Goal: Information Seeking & Learning: Learn about a topic

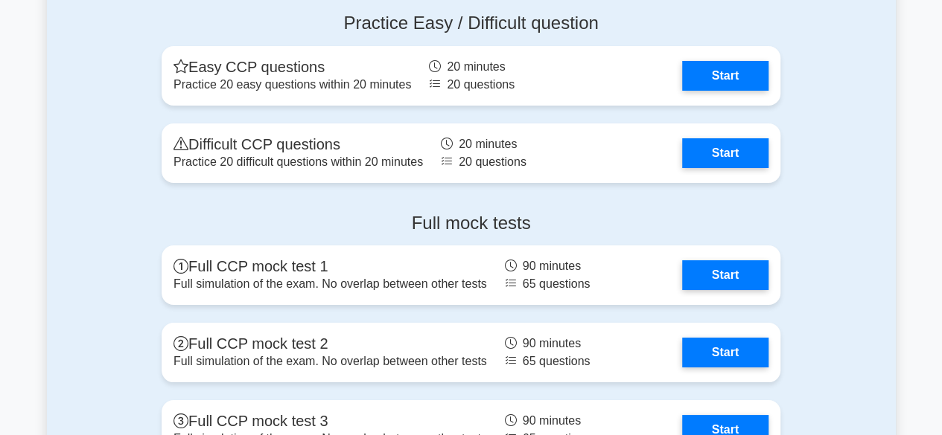
scroll to position [2606, 0]
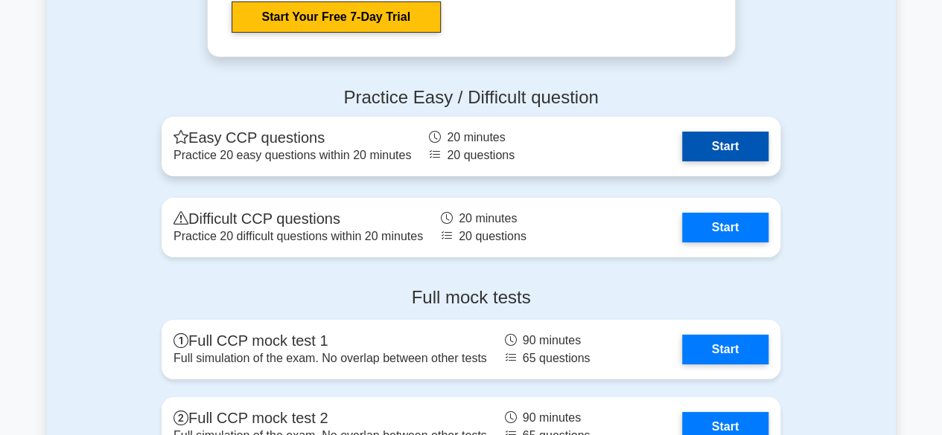
click at [747, 138] on link "Start" at bounding box center [725, 147] width 86 height 30
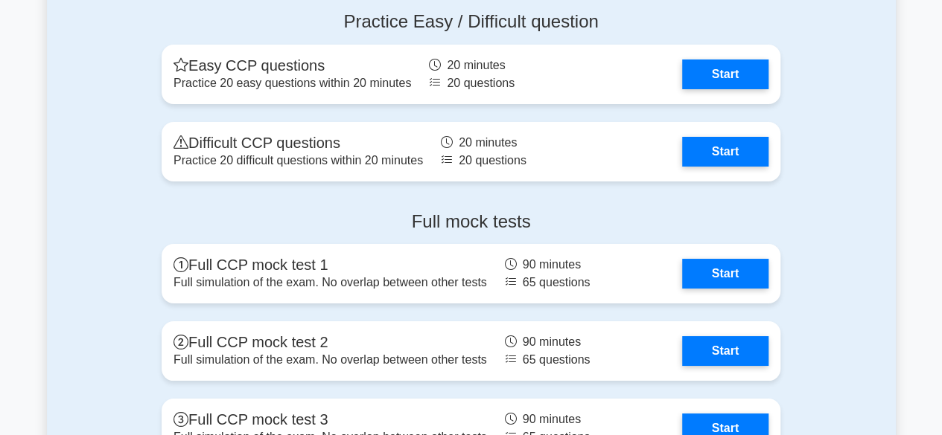
scroll to position [2754, 0]
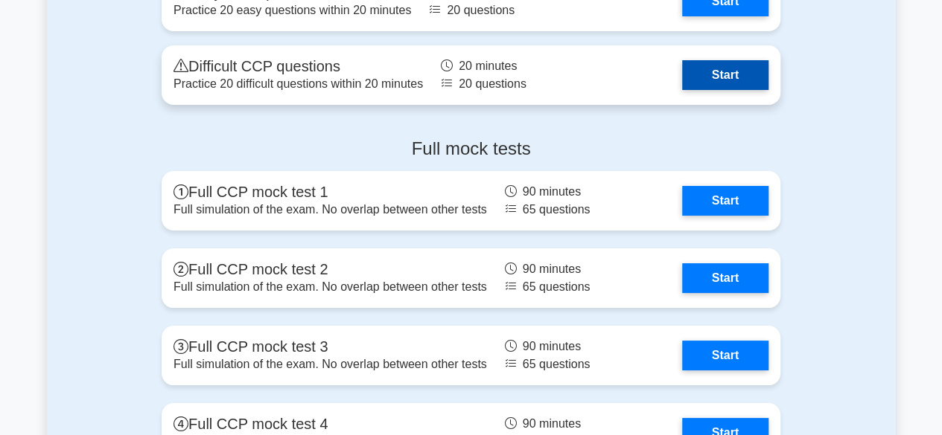
click at [682, 79] on link "Start" at bounding box center [725, 75] width 86 height 30
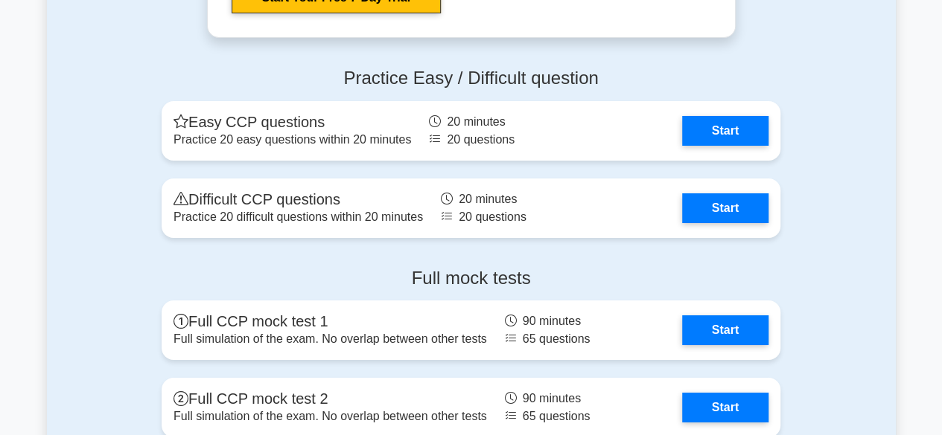
scroll to position [2680, 0]
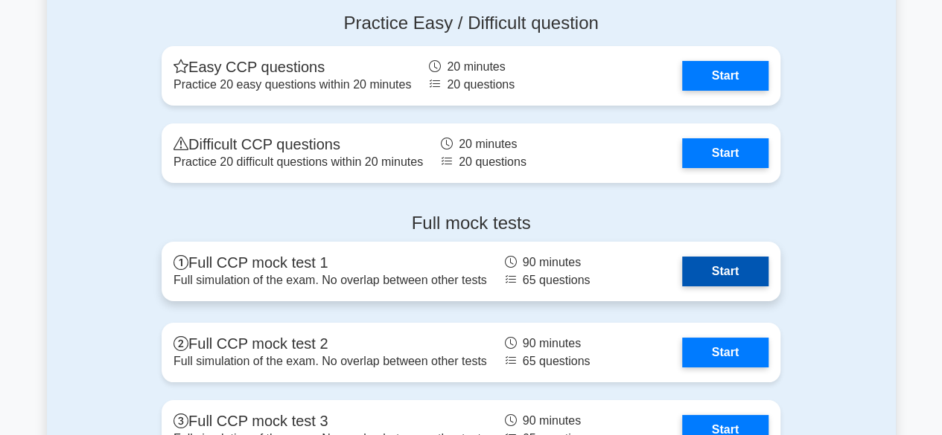
click at [722, 269] on link "Start" at bounding box center [725, 272] width 86 height 30
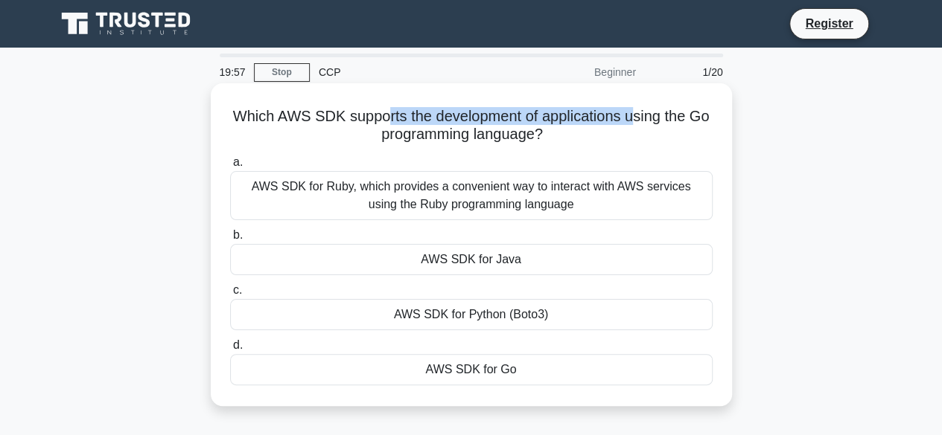
drag, startPoint x: 433, startPoint y: 117, endPoint x: 691, endPoint y: 127, distance: 257.8
click at [664, 117] on h5 "Which AWS SDK supports the development of applications using the Go programming…" at bounding box center [471, 125] width 485 height 37
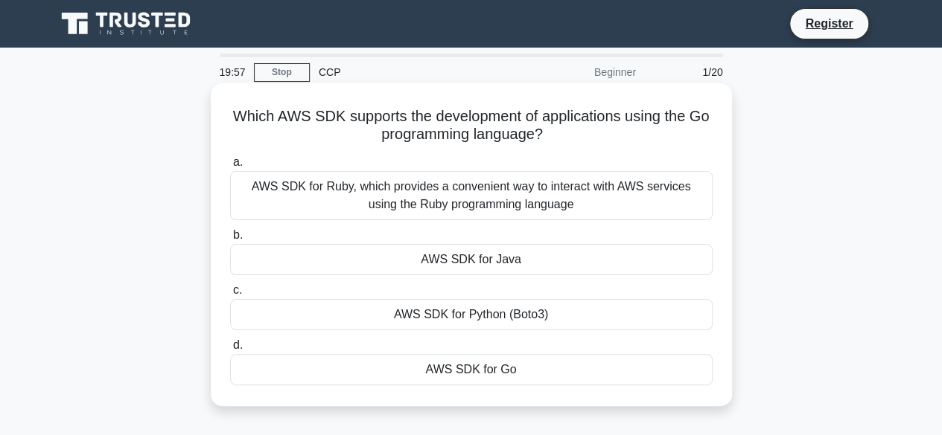
click at [702, 134] on h5 "Which AWS SDK supports the development of applications using the Go programming…" at bounding box center [471, 125] width 485 height 37
click at [525, 361] on div "AWS SDK for Go" at bounding box center [471, 369] width 482 height 31
click at [230, 351] on input "d. AWS SDK for Go" at bounding box center [230, 346] width 0 height 10
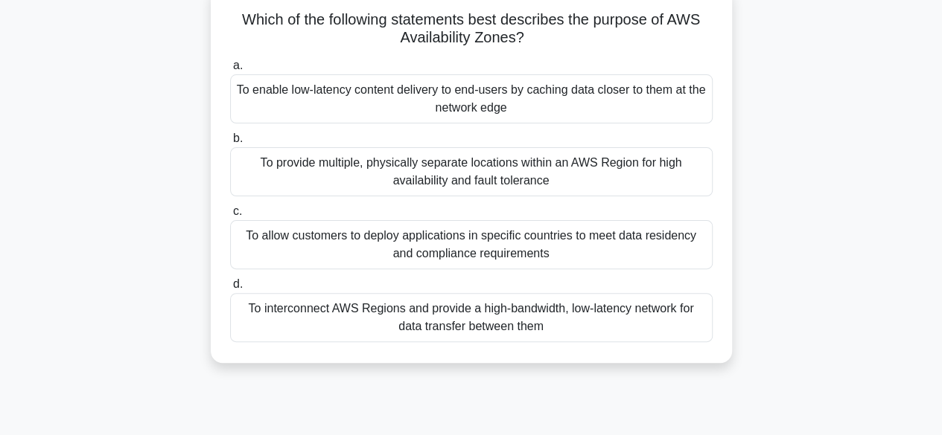
scroll to position [74, 0]
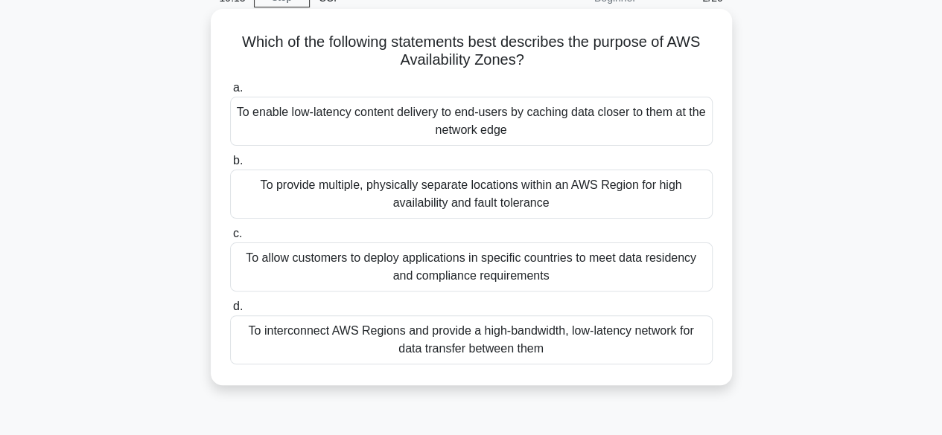
click at [628, 337] on div "To interconnect AWS Regions and provide a high-bandwidth, low-latency network f…" at bounding box center [471, 340] width 482 height 49
click at [230, 312] on input "d. To interconnect AWS Regions and provide a high-bandwidth, low-latency networ…" at bounding box center [230, 307] width 0 height 10
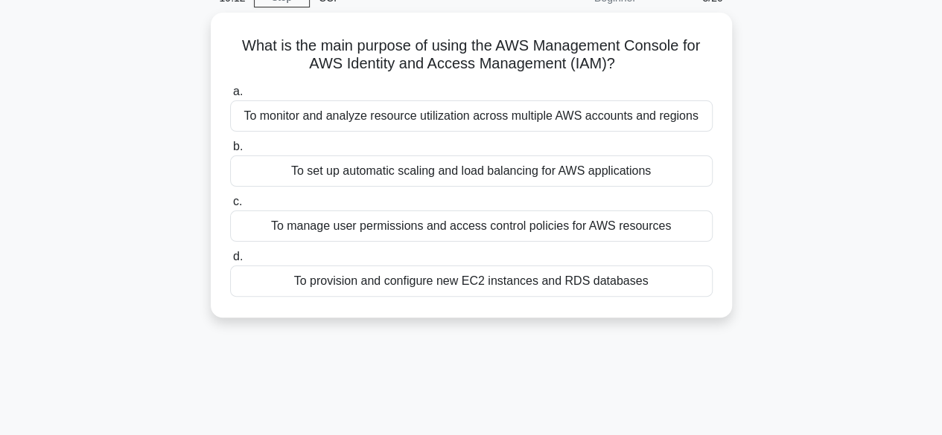
scroll to position [0, 0]
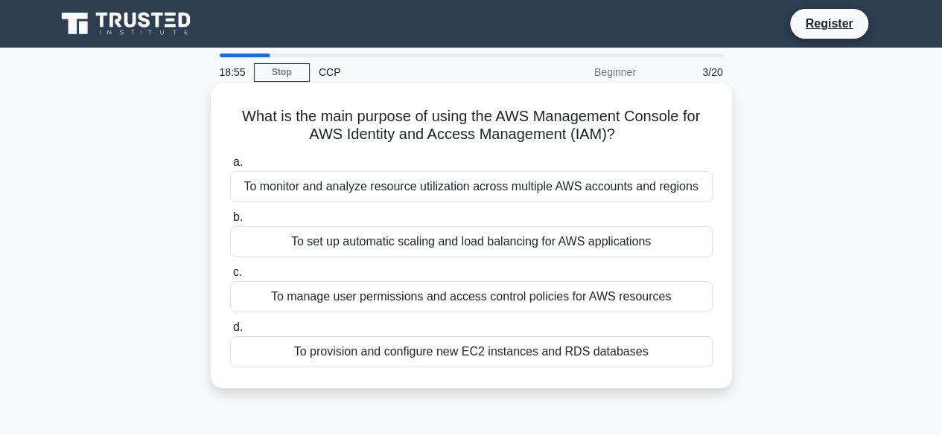
click at [520, 295] on div "To manage user permissions and access control policies for AWS resources" at bounding box center [471, 296] width 482 height 31
click at [230, 278] on input "c. To manage user permissions and access control policies for AWS resources" at bounding box center [230, 273] width 0 height 10
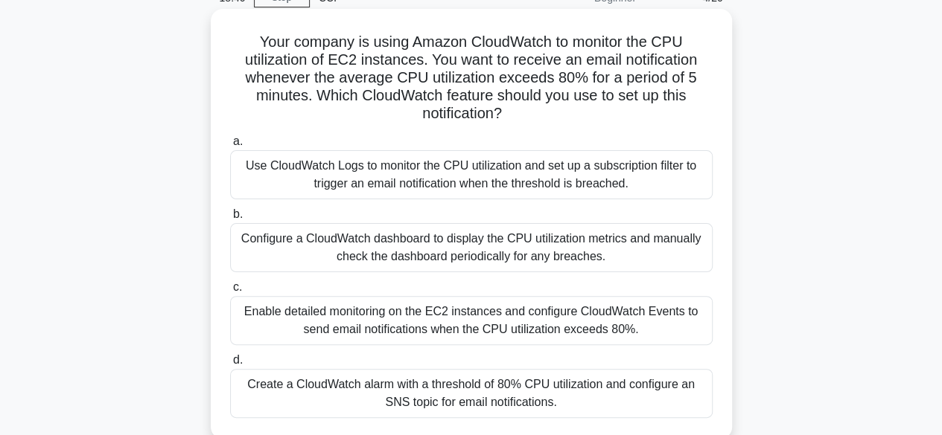
scroll to position [149, 0]
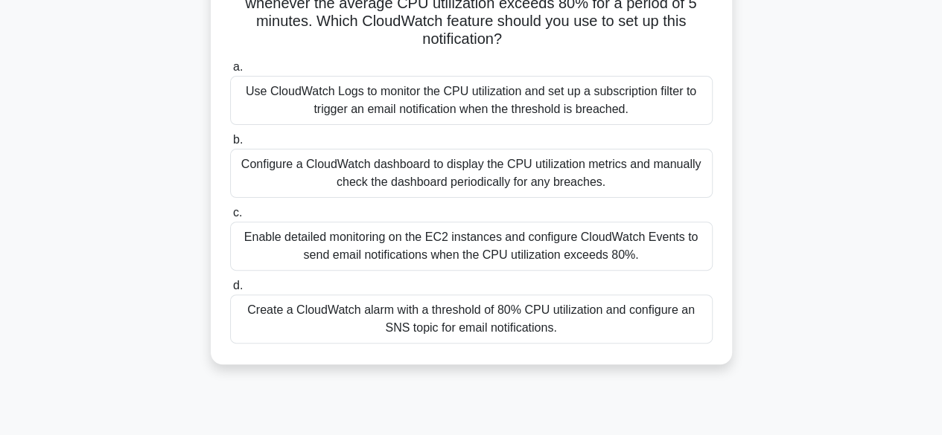
click at [431, 313] on div "Create a CloudWatch alarm with a threshold of 80% CPU utilization and configure…" at bounding box center [471, 319] width 482 height 49
click at [230, 291] on input "d. Create a CloudWatch alarm with a threshold of 80% CPU utilization and config…" at bounding box center [230, 286] width 0 height 10
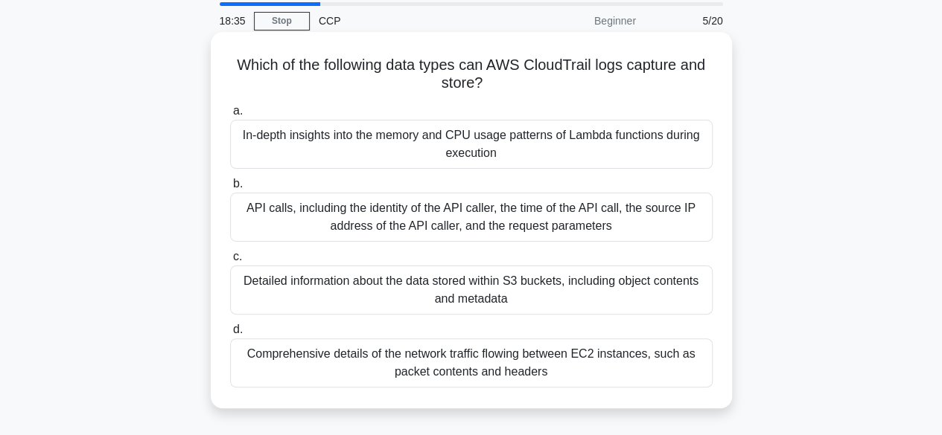
scroll to position [74, 0]
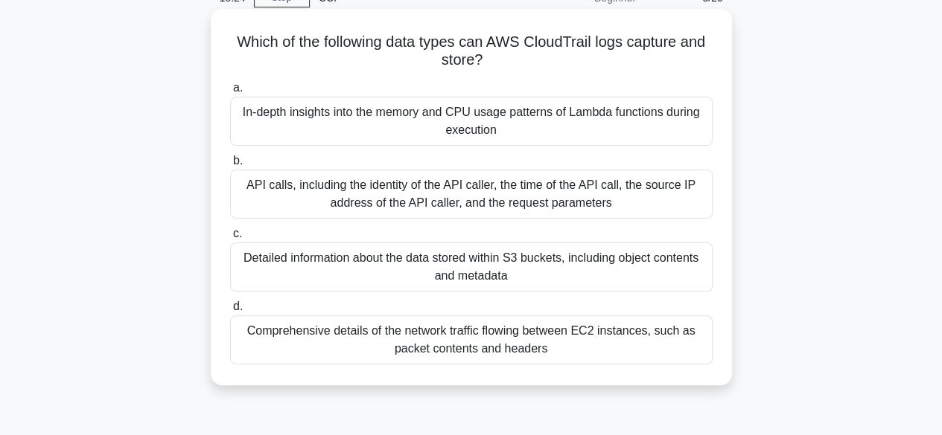
click at [459, 202] on div "API calls, including the identity of the API caller, the time of the API call, …" at bounding box center [471, 194] width 482 height 49
click at [230, 166] on input "b. API calls, including the identity of the API caller, the time of the API cal…" at bounding box center [230, 161] width 0 height 10
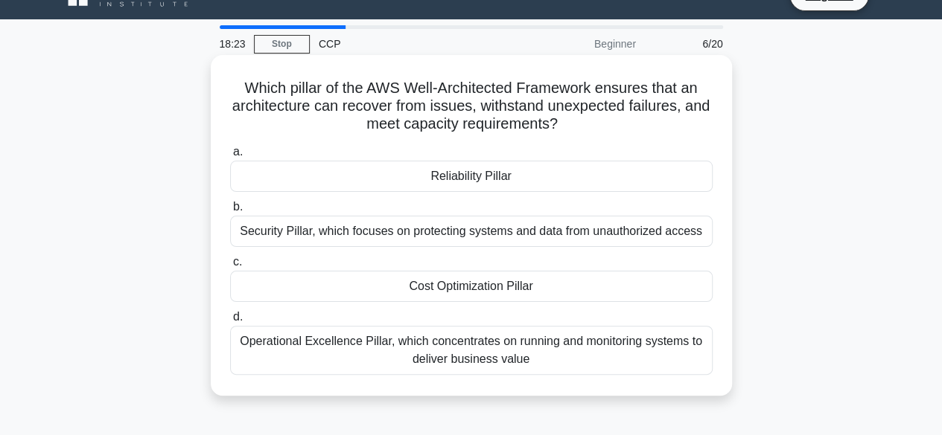
scroll to position [0, 0]
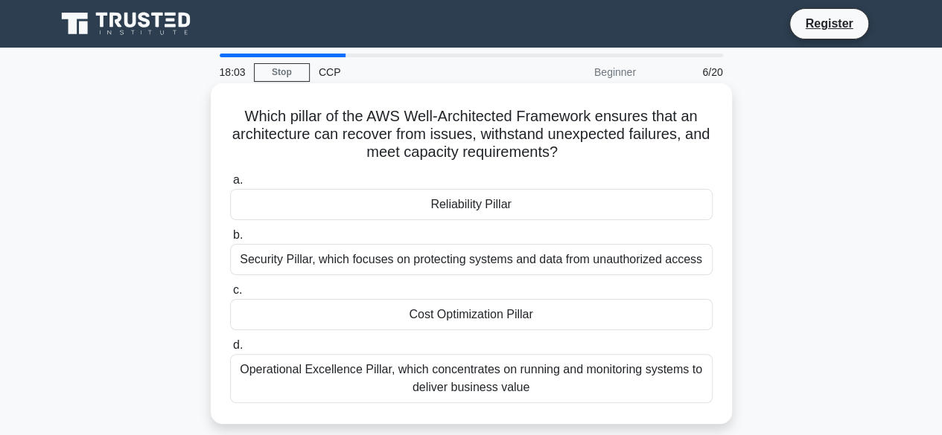
click at [501, 204] on div "Reliability Pillar" at bounding box center [471, 204] width 482 height 31
click at [230, 185] on input "a. Reliability Pillar" at bounding box center [230, 181] width 0 height 10
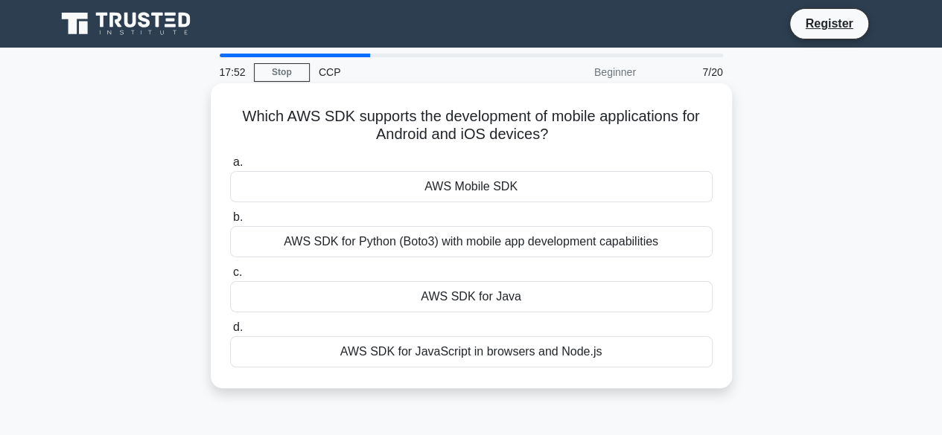
click at [557, 188] on div "AWS Mobile SDK" at bounding box center [471, 186] width 482 height 31
click at [230, 167] on input "a. AWS Mobile SDK" at bounding box center [230, 163] width 0 height 10
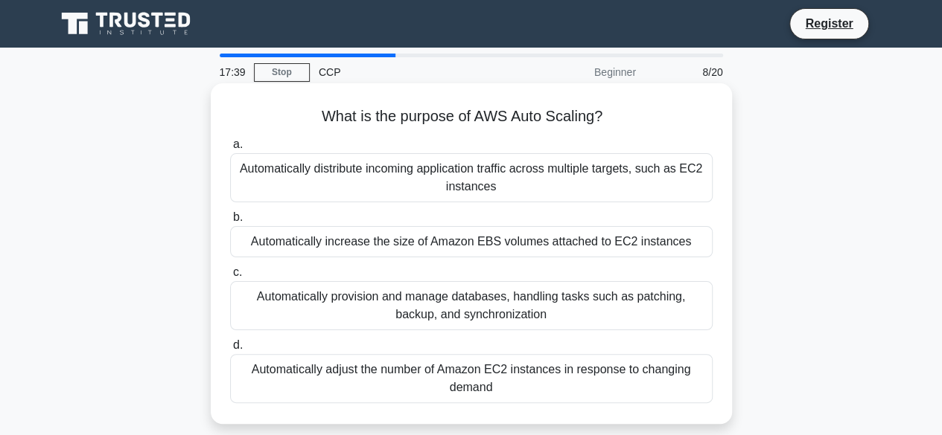
click at [647, 379] on div "Automatically adjust the number of Amazon EC2 instances in response to changing…" at bounding box center [471, 378] width 482 height 49
click at [230, 351] on input "d. Automatically adjust the number of Amazon EC2 instances in response to chang…" at bounding box center [230, 346] width 0 height 10
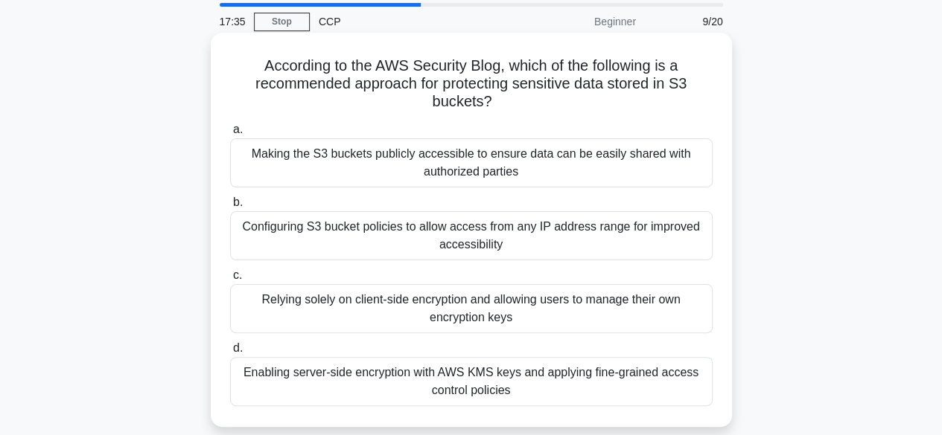
scroll to position [74, 0]
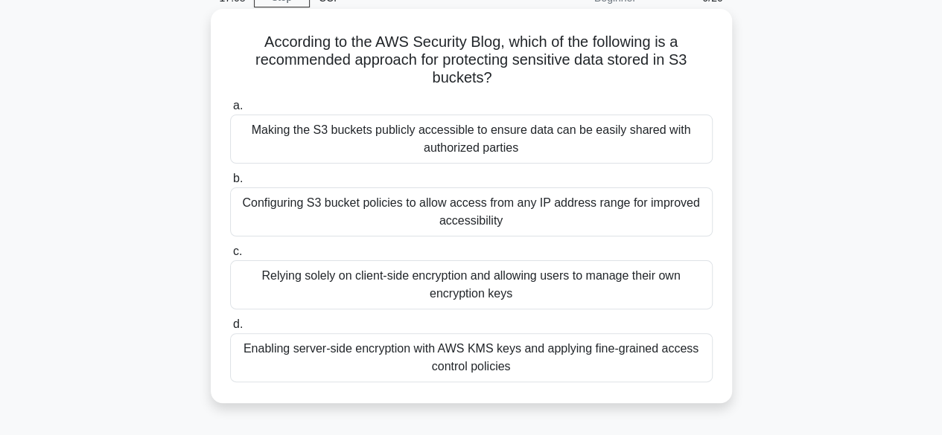
click at [678, 358] on div "Enabling server-side encryption with AWS KMS keys and applying fine-grained acc…" at bounding box center [471, 358] width 482 height 49
click at [230, 330] on input "d. Enabling server-side encryption with AWS KMS keys and applying fine-grained …" at bounding box center [230, 325] width 0 height 10
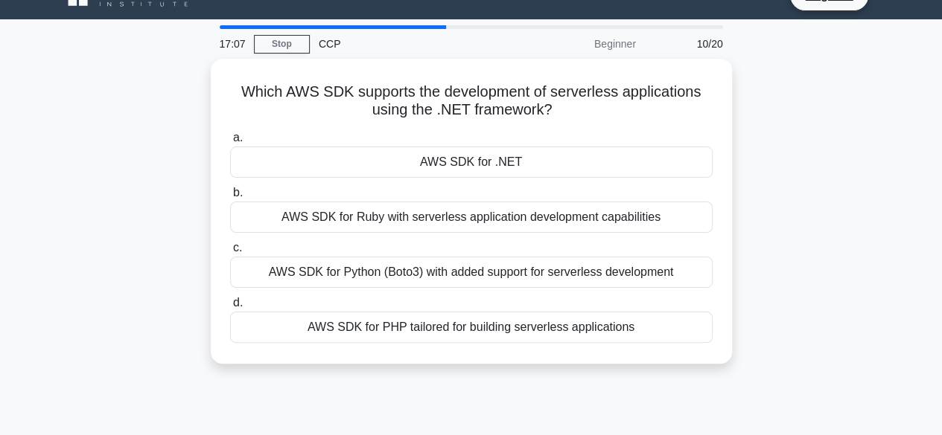
scroll to position [0, 0]
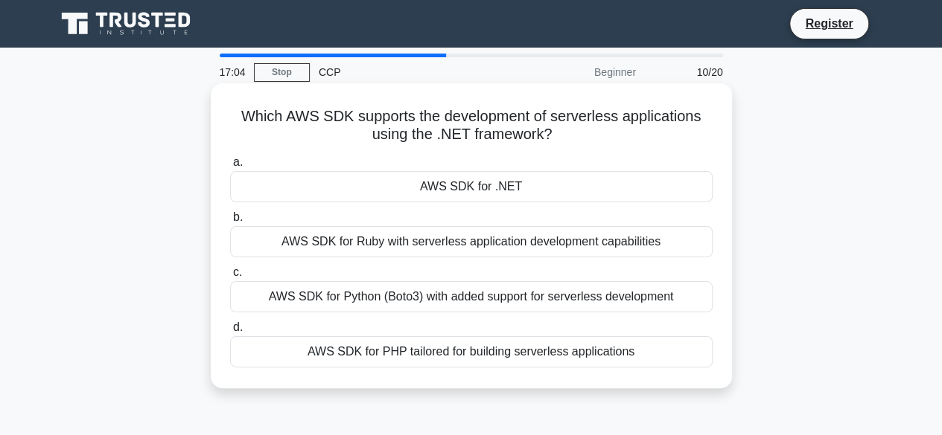
click at [526, 184] on div "AWS SDK for .NET" at bounding box center [471, 186] width 482 height 31
click at [230, 167] on input "a. AWS SDK for .NET" at bounding box center [230, 163] width 0 height 10
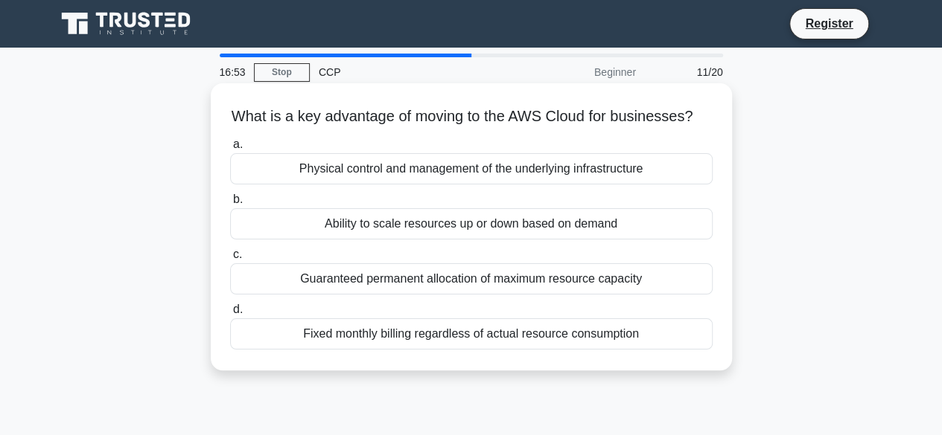
click at [500, 239] on div "Ability to scale resources up or down based on demand" at bounding box center [471, 223] width 482 height 31
click at [230, 205] on input "b. Ability to scale resources up or down based on demand" at bounding box center [230, 200] width 0 height 10
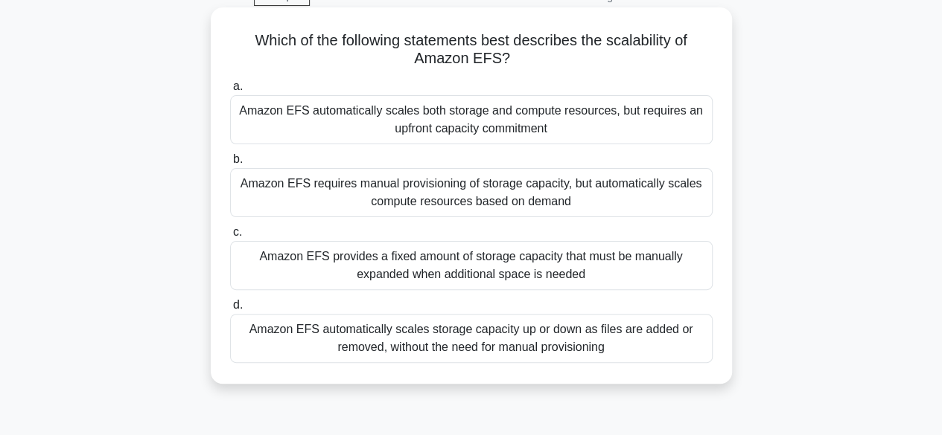
scroll to position [223, 0]
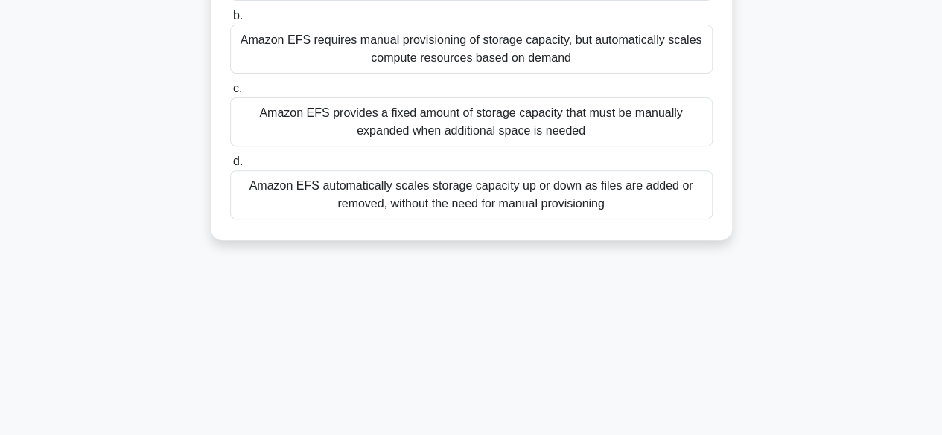
click at [491, 203] on div "Amazon EFS automatically scales storage capacity up or down as files are added …" at bounding box center [471, 194] width 482 height 49
click at [230, 167] on input "d. Amazon EFS automatically scales storage capacity up or down as files are add…" at bounding box center [230, 162] width 0 height 10
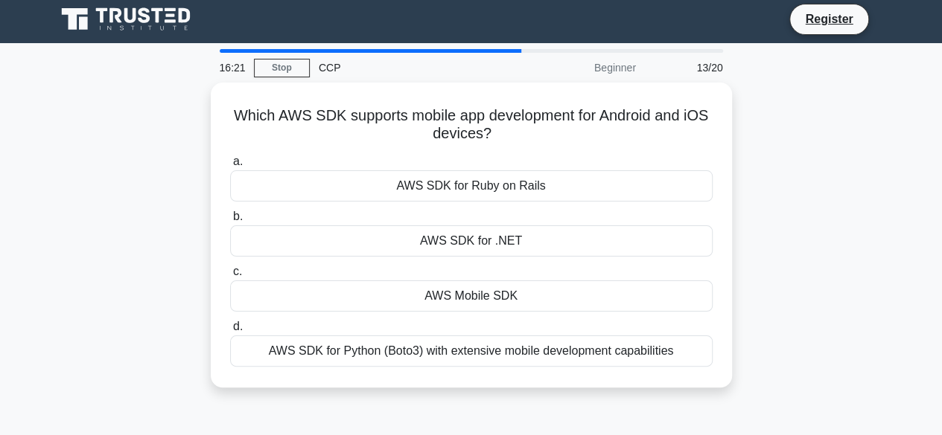
scroll to position [0, 0]
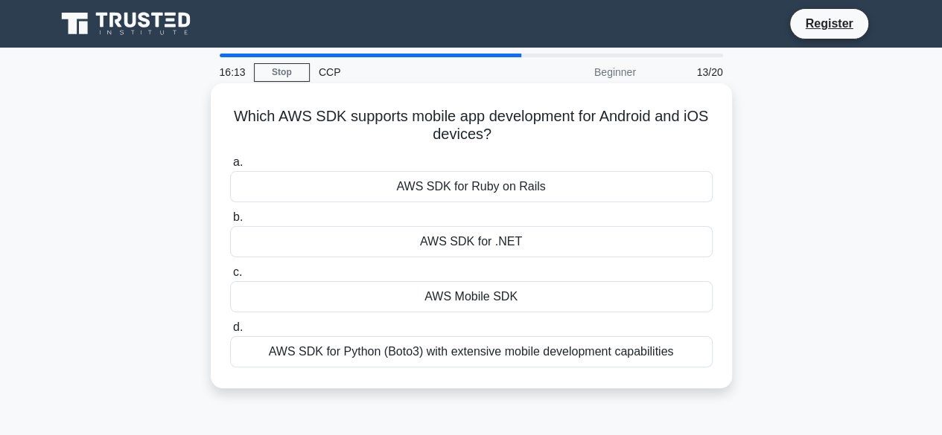
click at [546, 302] on div "AWS Mobile SDK" at bounding box center [471, 296] width 482 height 31
click at [230, 278] on input "c. AWS Mobile SDK" at bounding box center [230, 273] width 0 height 10
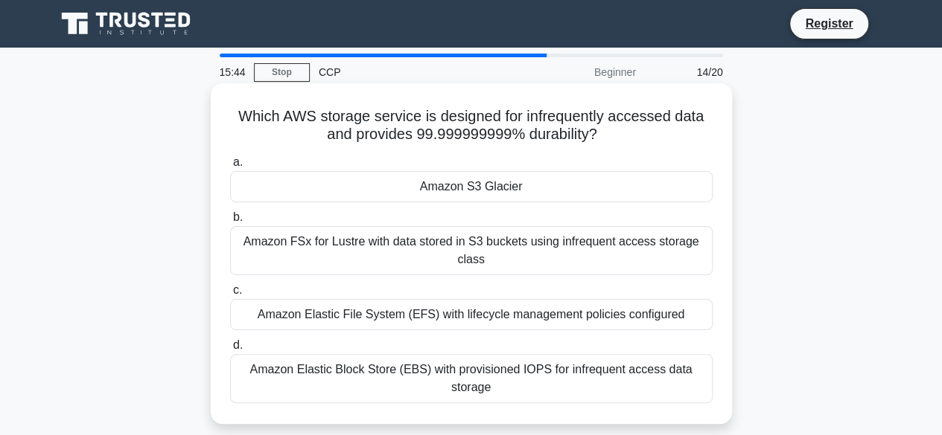
click at [550, 194] on div "Amazon S3 Glacier" at bounding box center [471, 186] width 482 height 31
click at [230, 167] on input "a. Amazon S3 Glacier" at bounding box center [230, 163] width 0 height 10
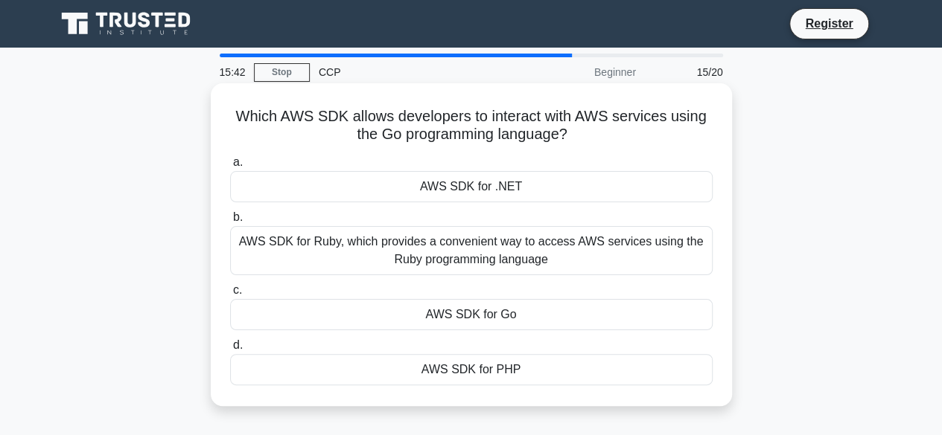
click at [499, 314] on div "AWS SDK for Go" at bounding box center [471, 314] width 482 height 31
click at [230, 296] on input "c. AWS SDK for Go" at bounding box center [230, 291] width 0 height 10
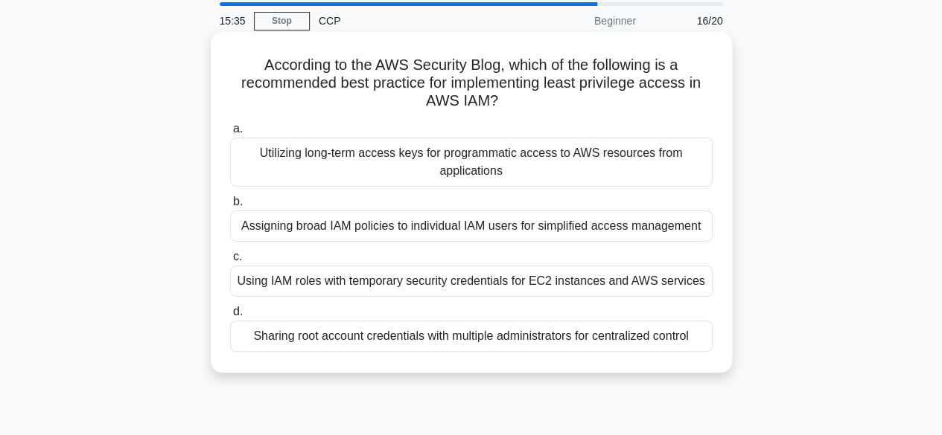
scroll to position [74, 0]
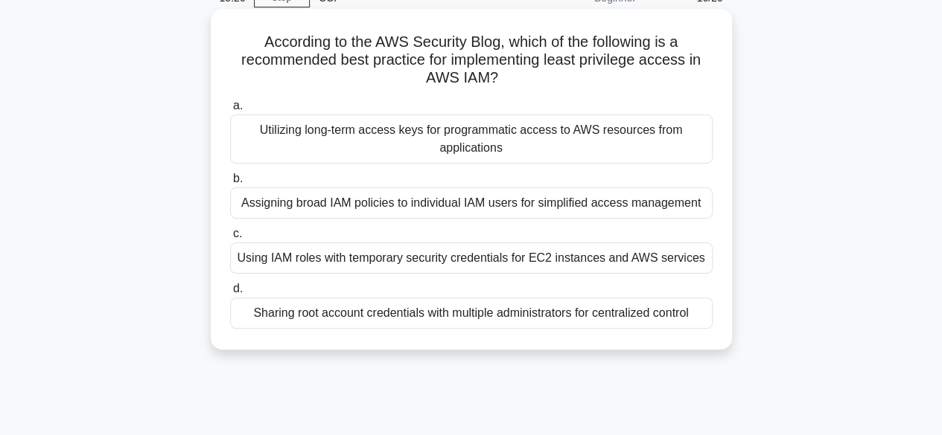
click at [526, 258] on div "Using IAM roles with temporary security credentials for EC2 instances and AWS s…" at bounding box center [471, 258] width 482 height 31
click at [230, 239] on input "c. Using IAM roles with temporary security credentials for EC2 instances and AW…" at bounding box center [230, 234] width 0 height 10
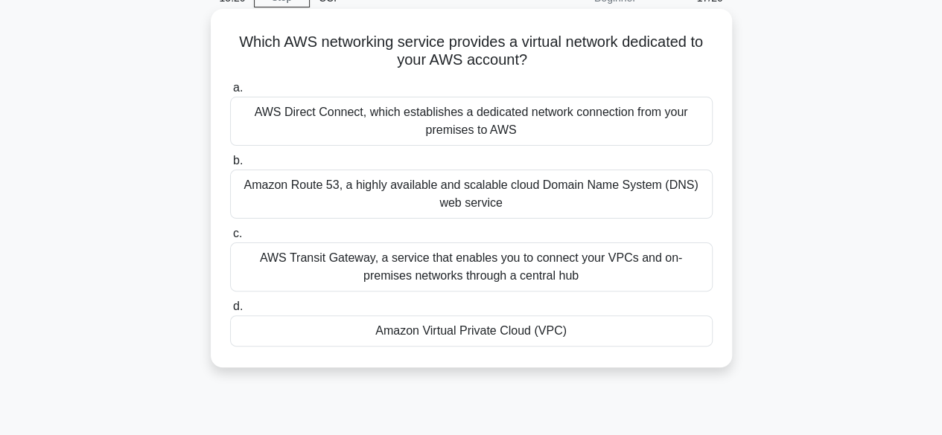
click at [543, 332] on div "Amazon Virtual Private Cloud (VPC)" at bounding box center [471, 331] width 482 height 31
click at [230, 312] on input "d. Amazon Virtual Private Cloud (VPC)" at bounding box center [230, 307] width 0 height 10
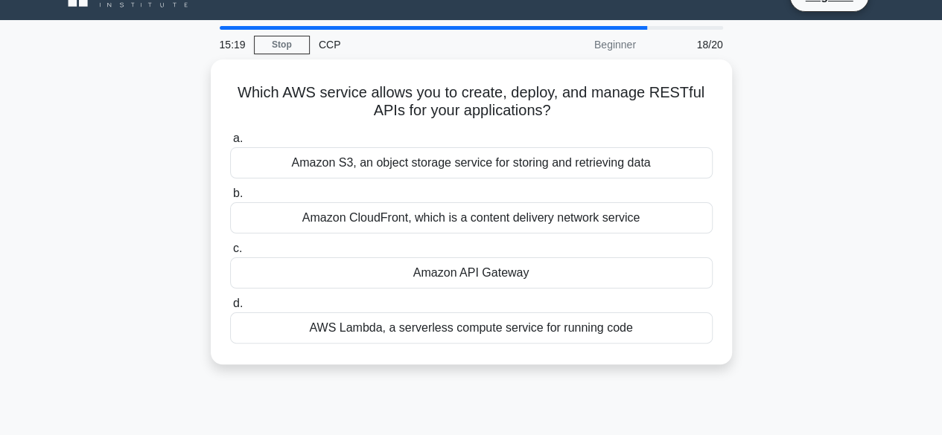
scroll to position [0, 0]
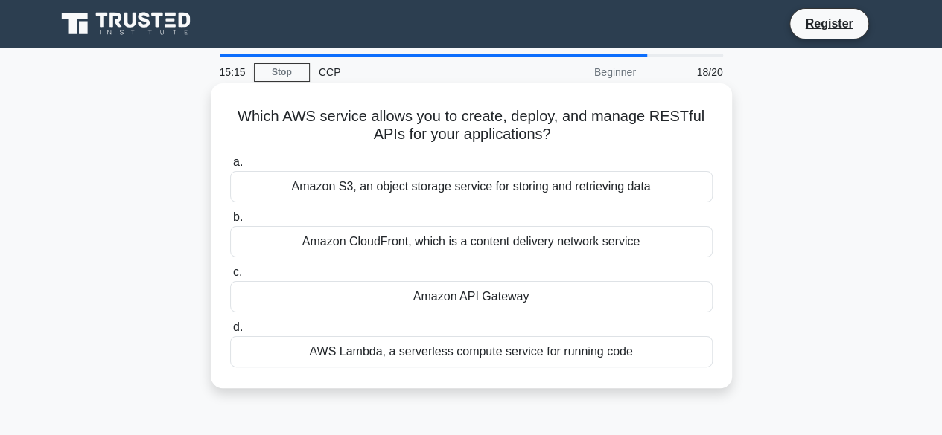
drag, startPoint x: 463, startPoint y: 127, endPoint x: 633, endPoint y: 141, distance: 170.3
click at [613, 141] on h5 "Which AWS service allows you to create, deploy, and manage RESTful APIs for you…" at bounding box center [471, 125] width 485 height 37
click at [428, 123] on h5 "Which AWS service allows you to create, deploy, and manage RESTful APIs for you…" at bounding box center [471, 125] width 485 height 37
click at [473, 293] on div "Amazon API Gateway" at bounding box center [471, 296] width 482 height 31
click at [230, 278] on input "c. Amazon API Gateway" at bounding box center [230, 273] width 0 height 10
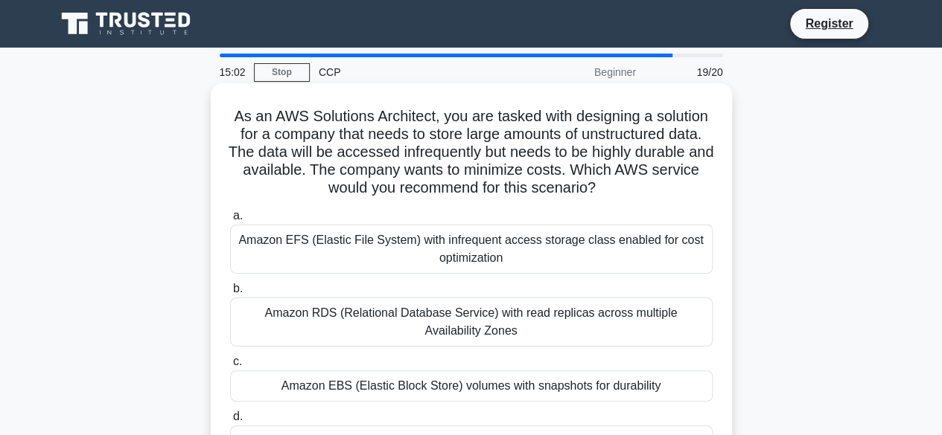
scroll to position [74, 0]
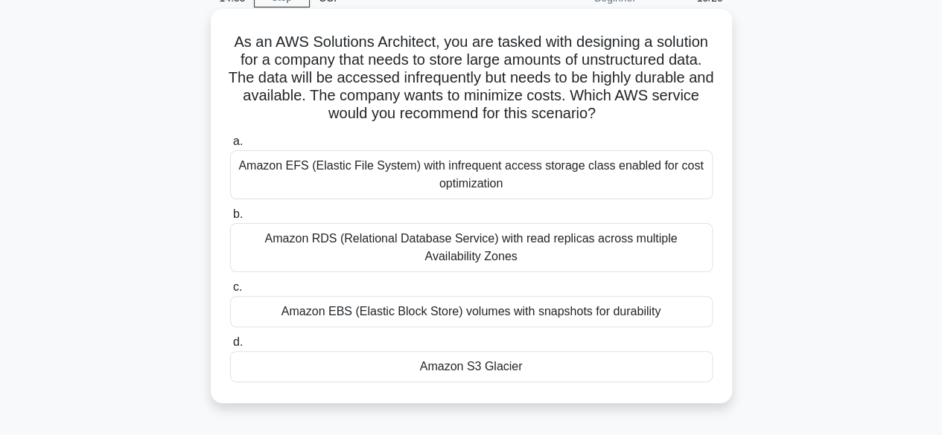
click at [539, 182] on div "Amazon EFS (Elastic File System) with infrequent access storage class enabled f…" at bounding box center [471, 174] width 482 height 49
click at [230, 147] on input "a. Amazon EFS (Elastic File System) with infrequent access storage class enable…" at bounding box center [230, 142] width 0 height 10
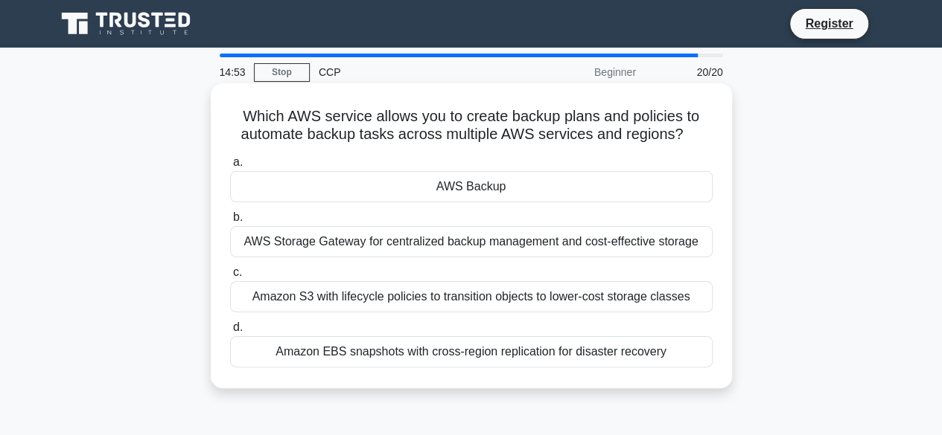
scroll to position [0, 0]
click at [522, 180] on div "AWS Backup" at bounding box center [471, 186] width 482 height 31
click at [230, 167] on input "a. AWS Backup" at bounding box center [230, 163] width 0 height 10
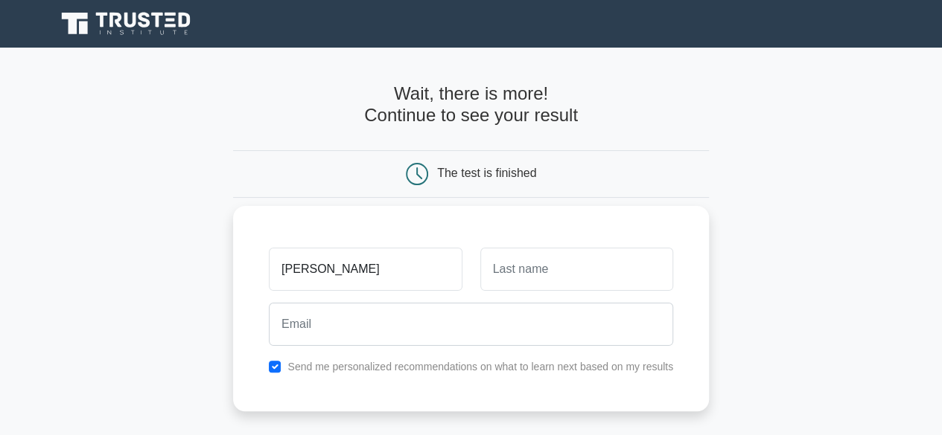
type input "[PERSON_NAME]"
click at [548, 283] on input "text" at bounding box center [576, 269] width 193 height 43
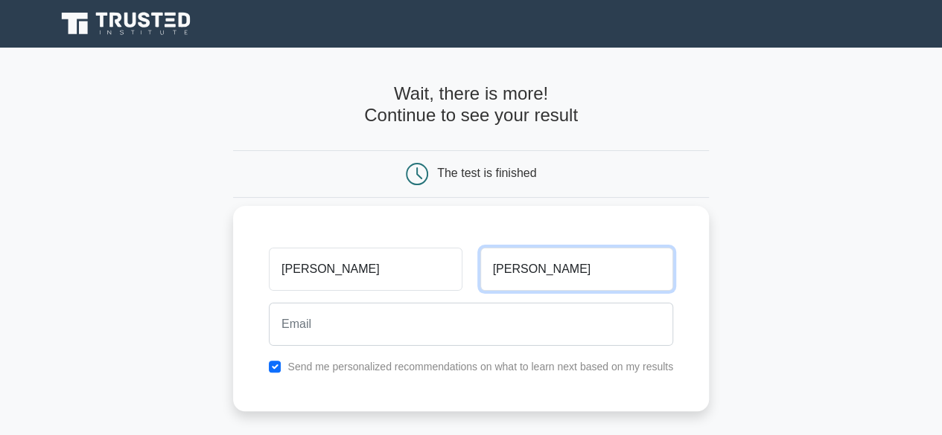
type input "[PERSON_NAME]"
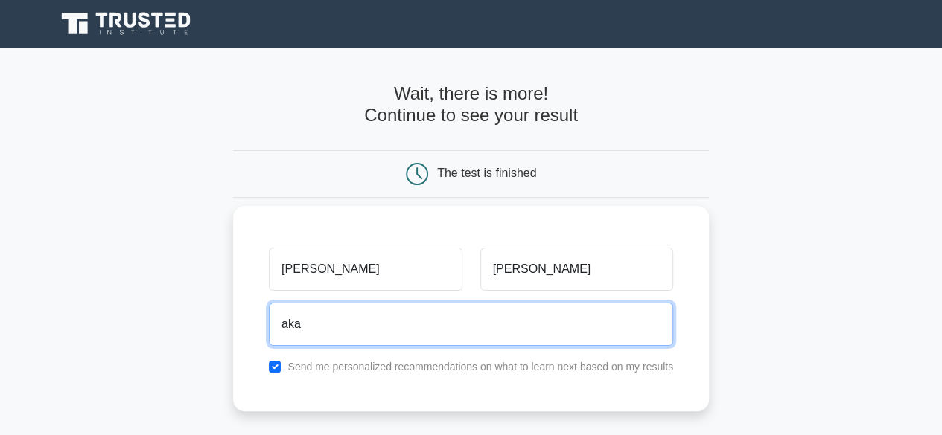
type input "[EMAIL_ADDRESS][DOMAIN_NAME]"
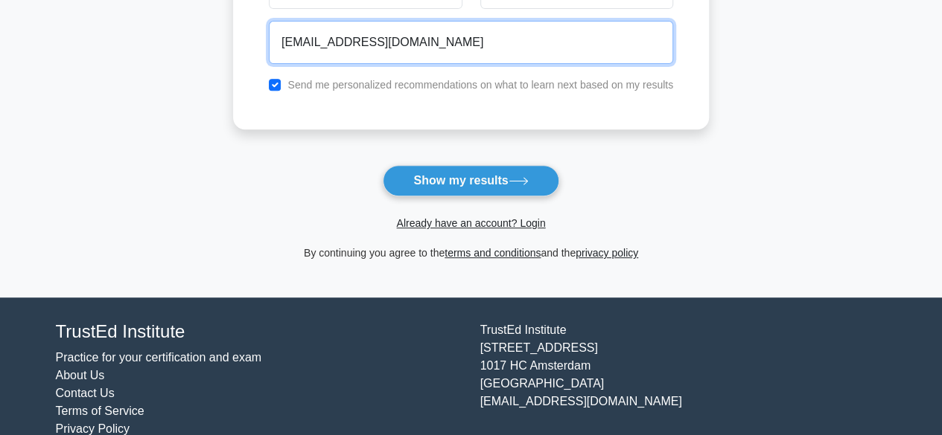
scroll to position [298, 0]
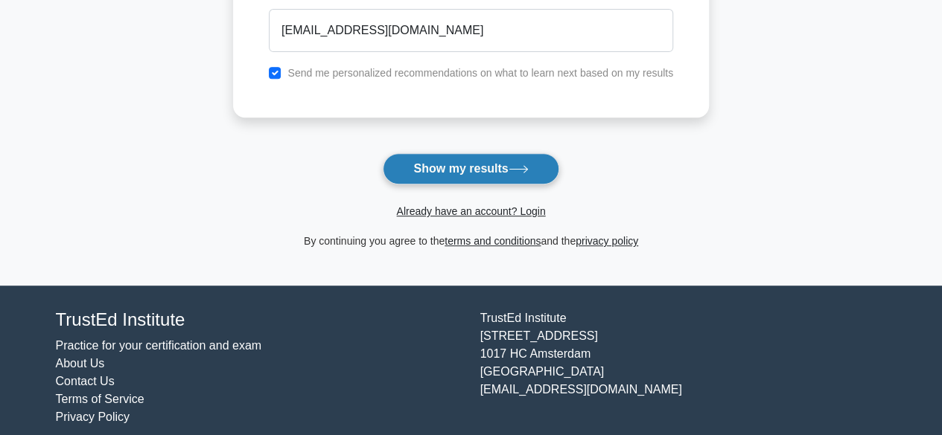
click at [457, 166] on button "Show my results" at bounding box center [471, 168] width 176 height 31
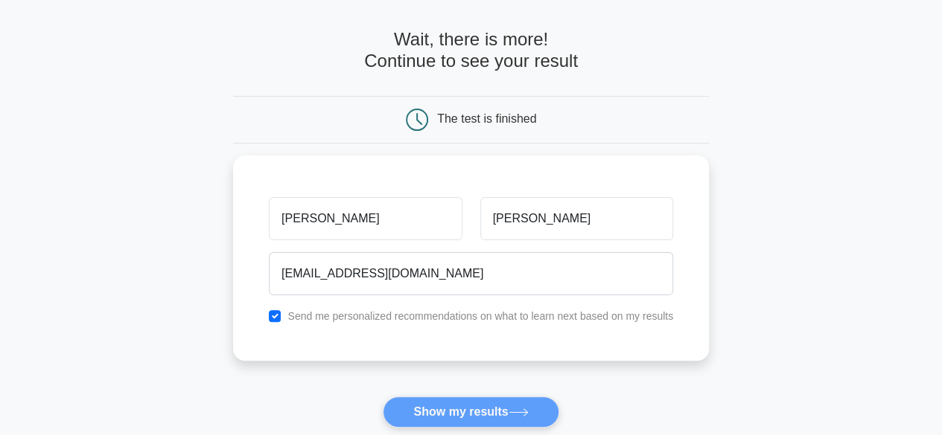
scroll to position [0, 0]
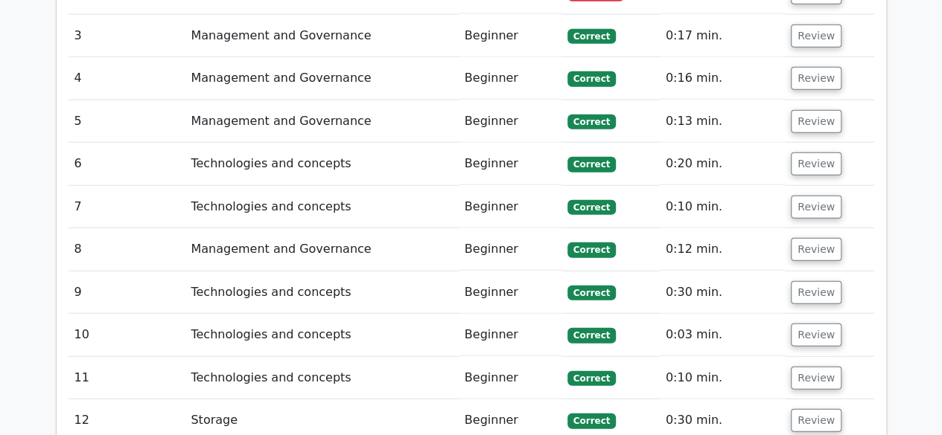
scroll to position [1489, 0]
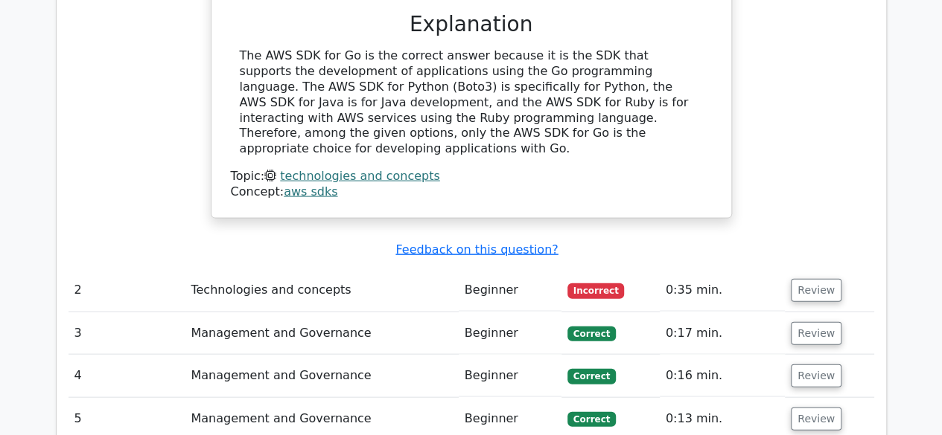
click at [591, 284] on span "Incorrect" at bounding box center [595, 291] width 57 height 15
click at [813, 279] on button "Review" at bounding box center [816, 290] width 51 height 23
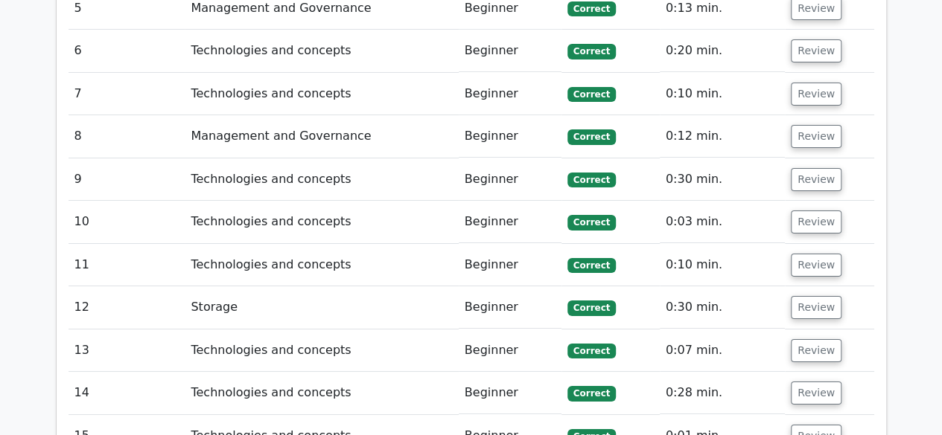
scroll to position [2903, 0]
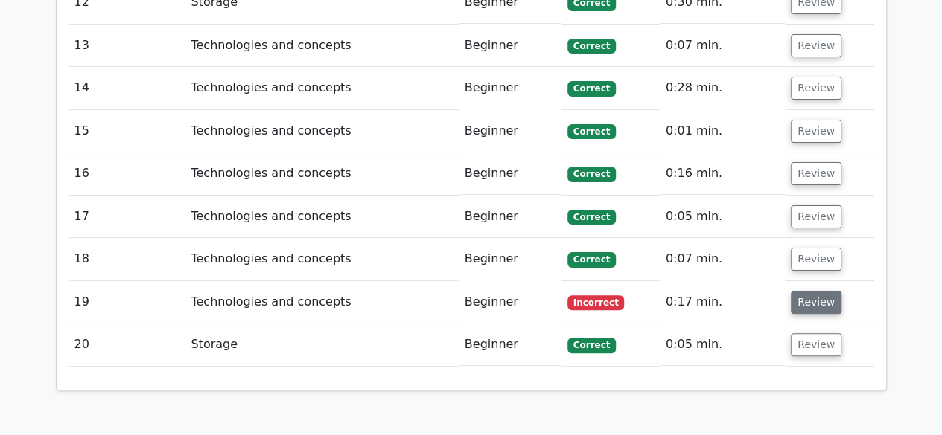
click at [816, 291] on button "Review" at bounding box center [816, 302] width 51 height 23
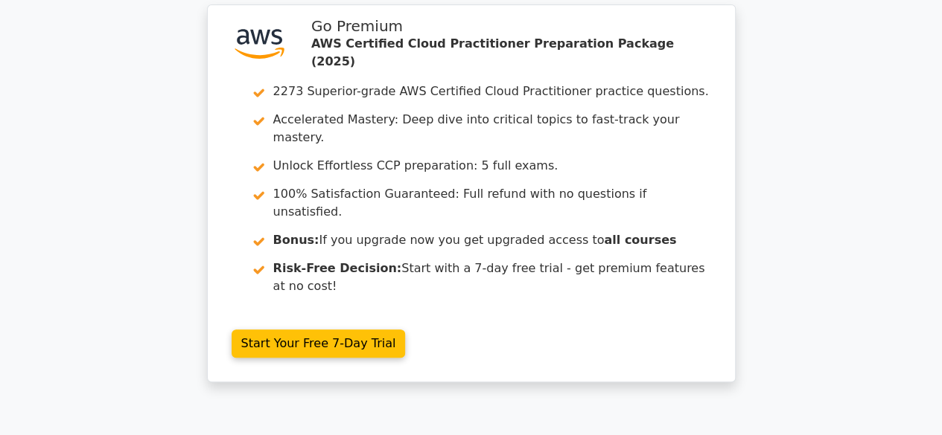
scroll to position [0, 0]
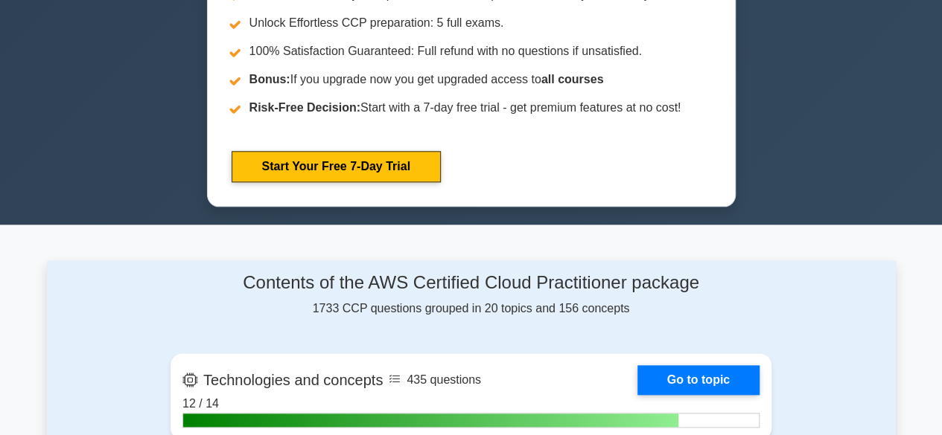
scroll to position [596, 0]
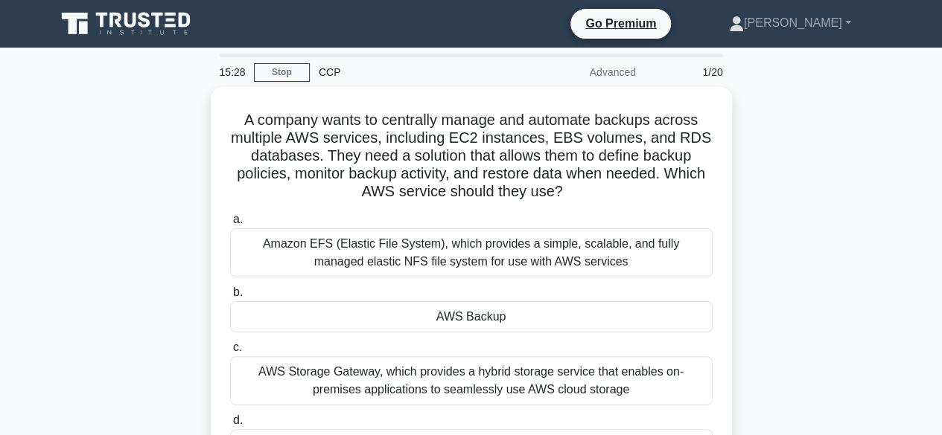
scroll to position [74, 0]
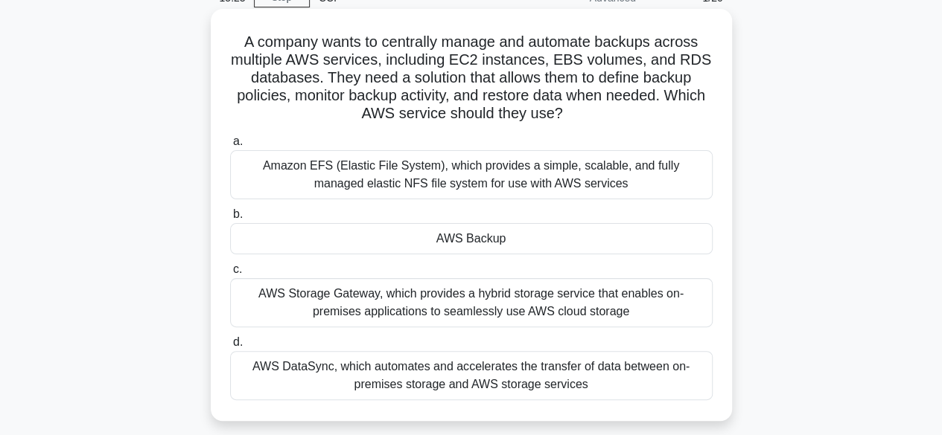
click at [496, 240] on div "AWS Backup" at bounding box center [471, 238] width 482 height 31
click at [230, 220] on input "b. AWS Backup" at bounding box center [230, 215] width 0 height 10
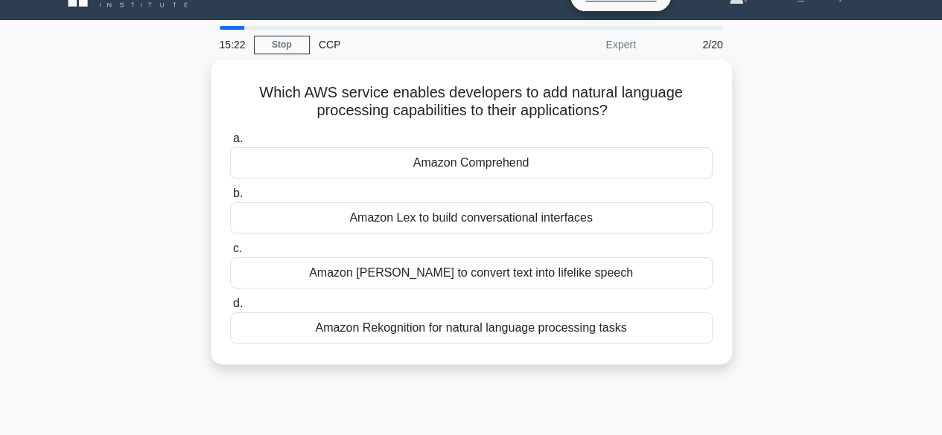
scroll to position [0, 0]
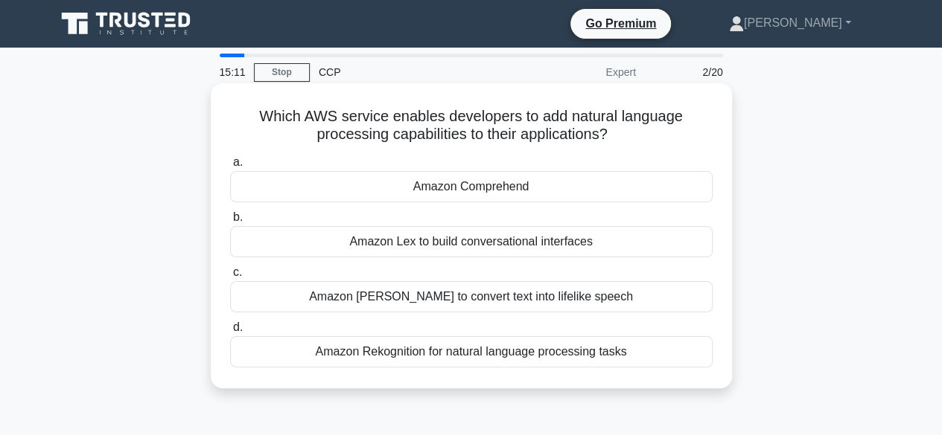
click at [493, 179] on div "Amazon Comprehend" at bounding box center [471, 186] width 482 height 31
click at [230, 167] on input "a. Amazon Comprehend" at bounding box center [230, 163] width 0 height 10
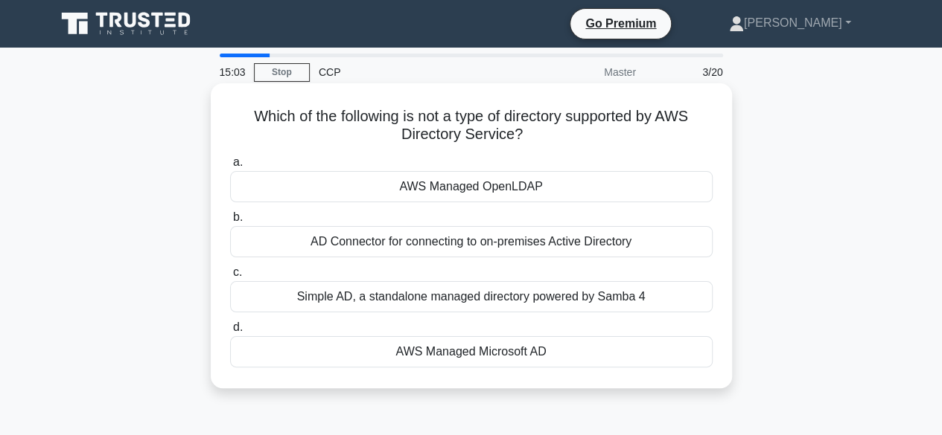
drag, startPoint x: 275, startPoint y: 124, endPoint x: 648, endPoint y: 147, distance: 372.9
click at [648, 147] on div "Which of the following is not a type of directory supported by AWS Directory Se…" at bounding box center [471, 235] width 509 height 293
click at [645, 141] on h5 "Which of the following is not a type of directory supported by AWS Directory Se…" at bounding box center [471, 125] width 485 height 37
click at [648, 239] on div "AD Connector for connecting to on-premises Active Directory" at bounding box center [471, 241] width 482 height 31
click at [230, 223] on input "b. AD Connector for connecting to on-premises Active Directory" at bounding box center [230, 218] width 0 height 10
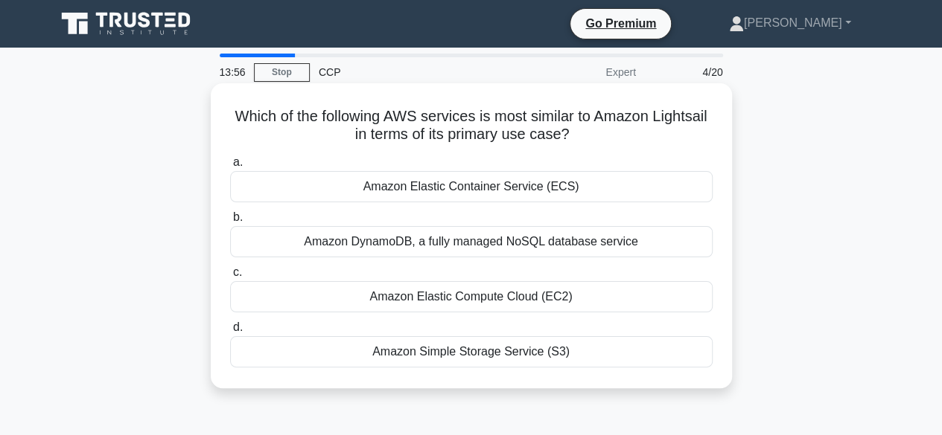
click at [567, 296] on div "Amazon Elastic Compute Cloud (EC2)" at bounding box center [471, 296] width 482 height 31
click at [230, 278] on input "c. Amazon Elastic Compute Cloud (EC2)" at bounding box center [230, 273] width 0 height 10
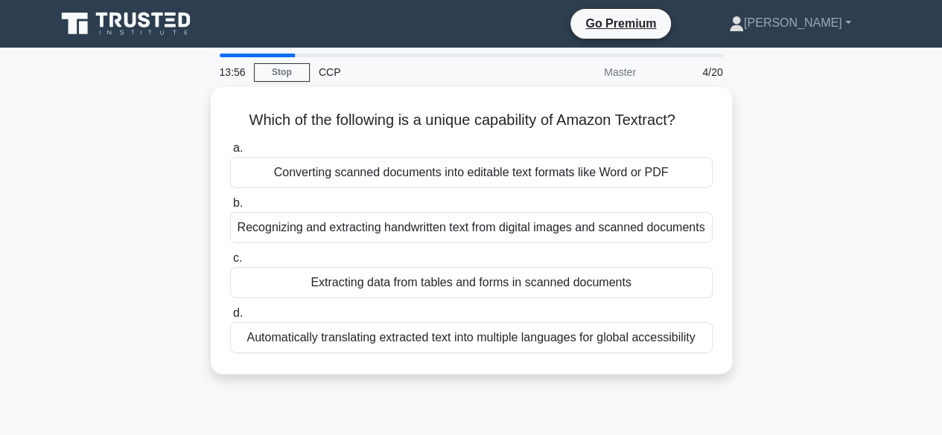
click at [567, 296] on div "Extracting data from tables and forms in scanned documents" at bounding box center [471, 282] width 482 height 31
click at [230, 264] on input "c. Extracting data from tables and forms in scanned documents" at bounding box center [230, 259] width 0 height 10
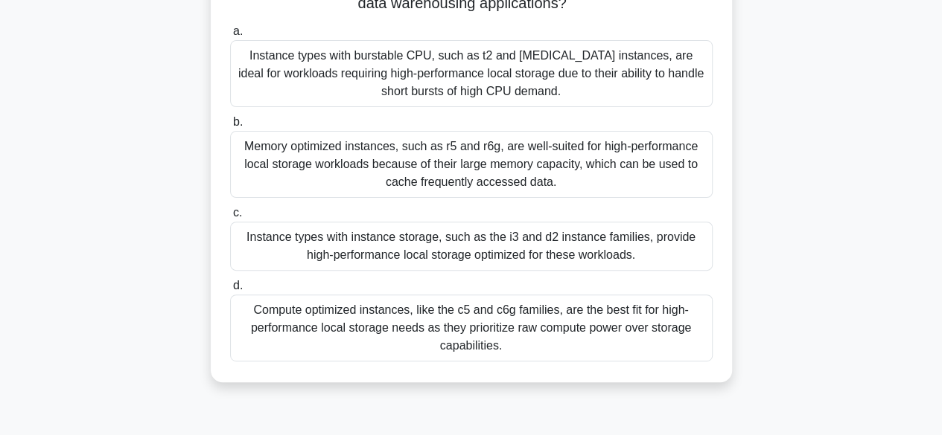
scroll to position [74, 0]
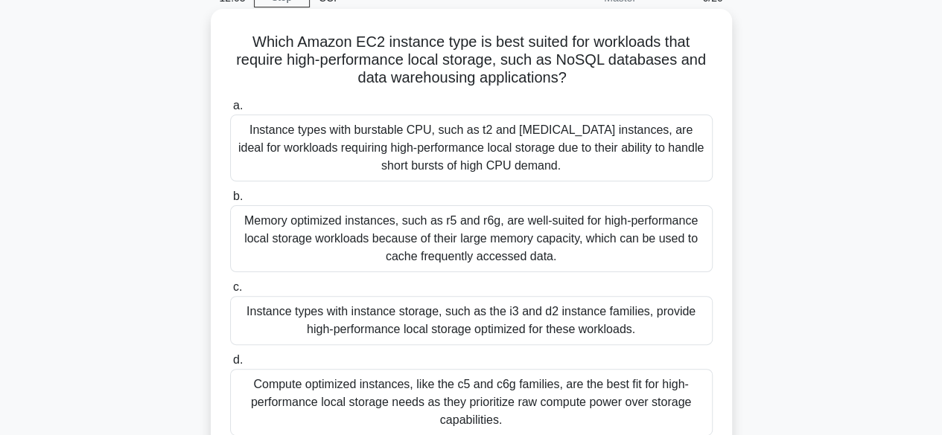
click at [572, 395] on div "Compute optimized instances, like the c5 and c6g families, are the best fit for…" at bounding box center [471, 402] width 482 height 67
click at [230, 366] on input "d. Compute optimized instances, like the c5 and c6g families, are the best fit …" at bounding box center [230, 361] width 0 height 10
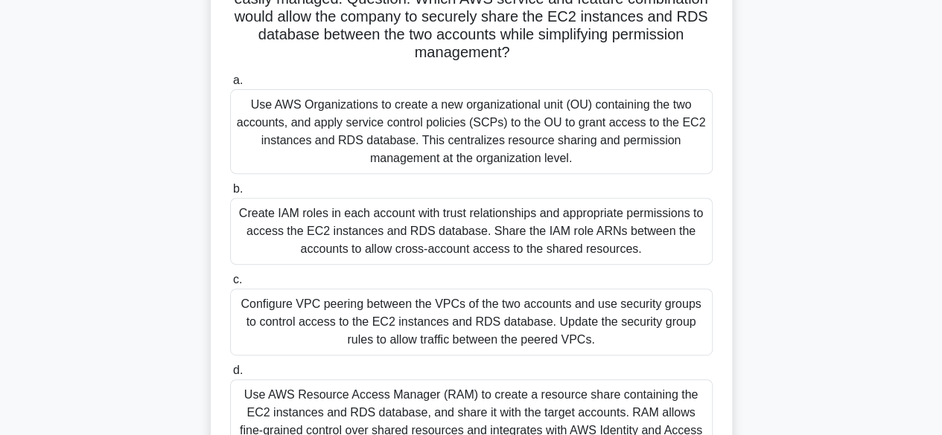
scroll to position [188, 0]
click at [427, 118] on div "Use AWS Organizations to create a new organizational unit (OU) containing the t…" at bounding box center [471, 132] width 482 height 85
click at [230, 86] on input "a. Use AWS Organizations to create a new organizational unit (OU) containing th…" at bounding box center [230, 82] width 0 height 10
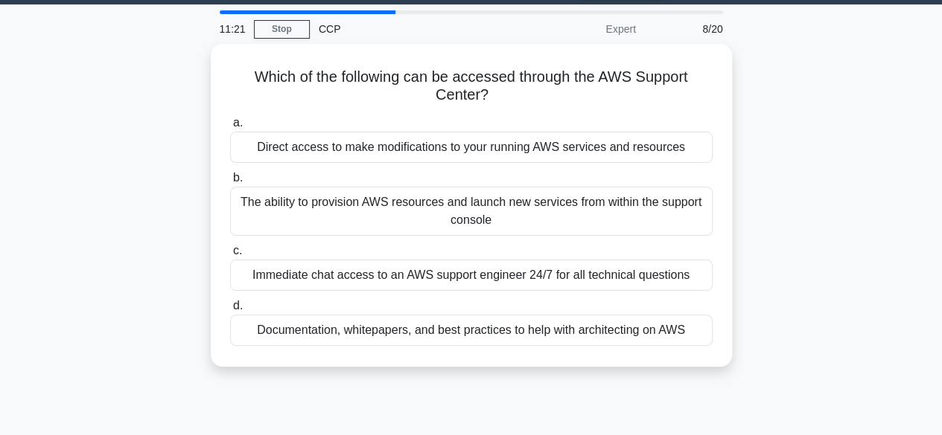
scroll to position [0, 0]
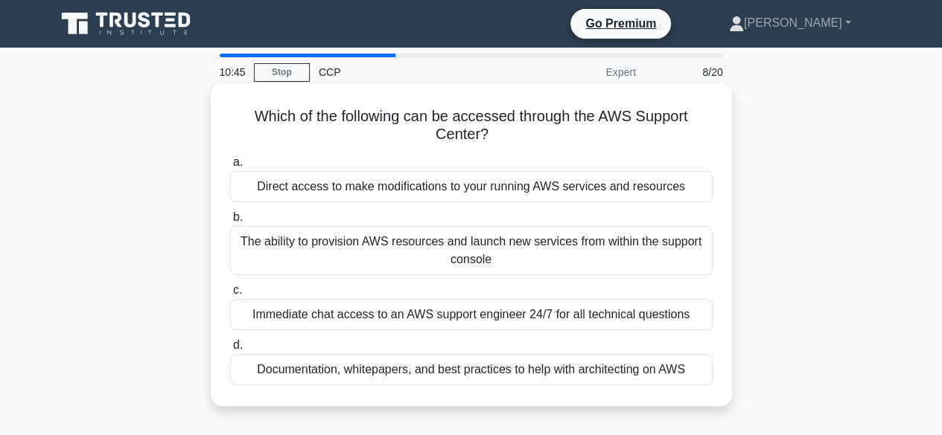
click at [504, 323] on div "Immediate chat access to an AWS support engineer 24/7 for all technical questio…" at bounding box center [471, 314] width 482 height 31
click at [230, 296] on input "c. Immediate chat access to an AWS support engineer 24/7 for all technical ques…" at bounding box center [230, 291] width 0 height 10
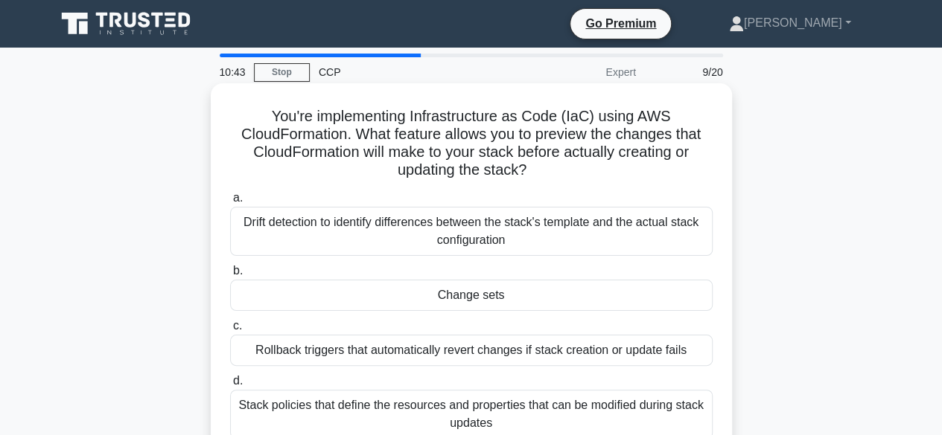
scroll to position [74, 0]
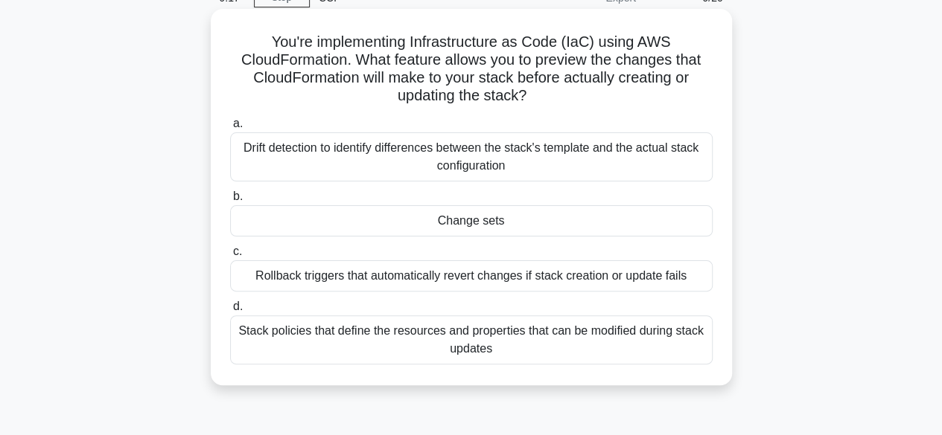
click at [499, 159] on div "Drift detection to identify differences between the stack's template and the ac…" at bounding box center [471, 157] width 482 height 49
click at [230, 129] on input "a. Drift detection to identify differences between the stack's template and the…" at bounding box center [230, 124] width 0 height 10
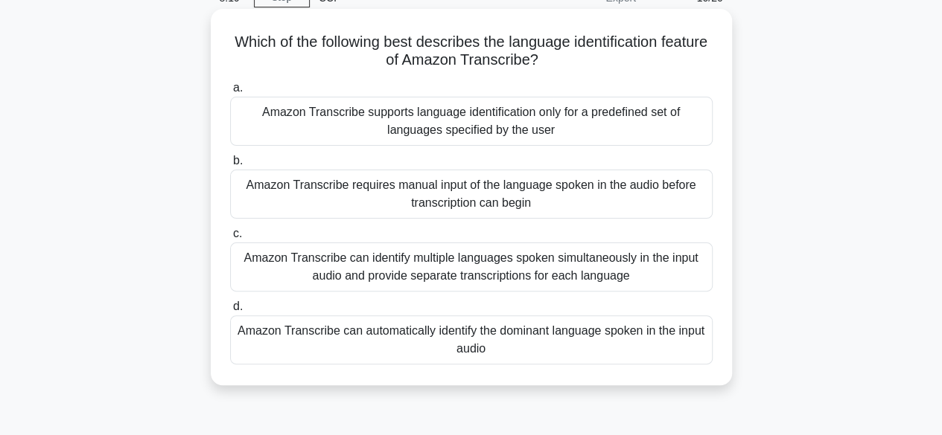
click at [472, 272] on div "Amazon Transcribe can identify multiple languages spoken simultaneously in the …" at bounding box center [471, 267] width 482 height 49
click at [230, 239] on input "c. Amazon Transcribe can identify multiple languages spoken simultaneously in t…" at bounding box center [230, 234] width 0 height 10
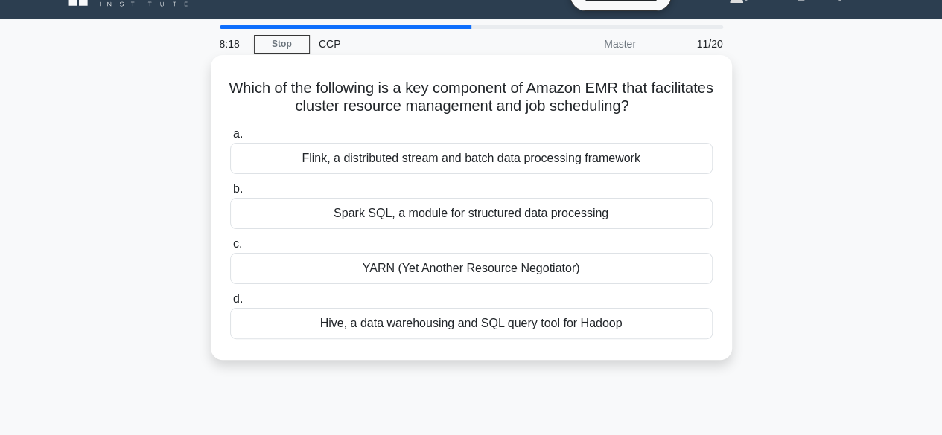
scroll to position [0, 0]
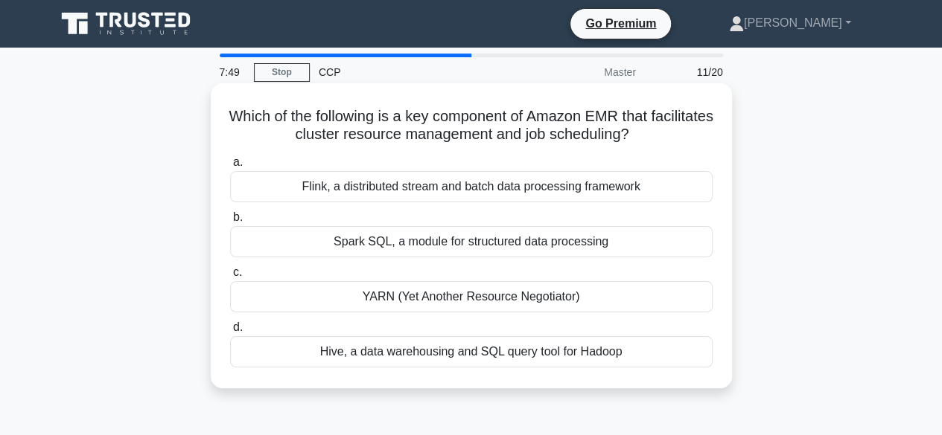
click at [621, 351] on div "Hive, a data warehousing and SQL query tool for Hadoop" at bounding box center [471, 351] width 482 height 31
click at [230, 333] on input "d. Hive, a data warehousing and SQL query tool for Hadoop" at bounding box center [230, 328] width 0 height 10
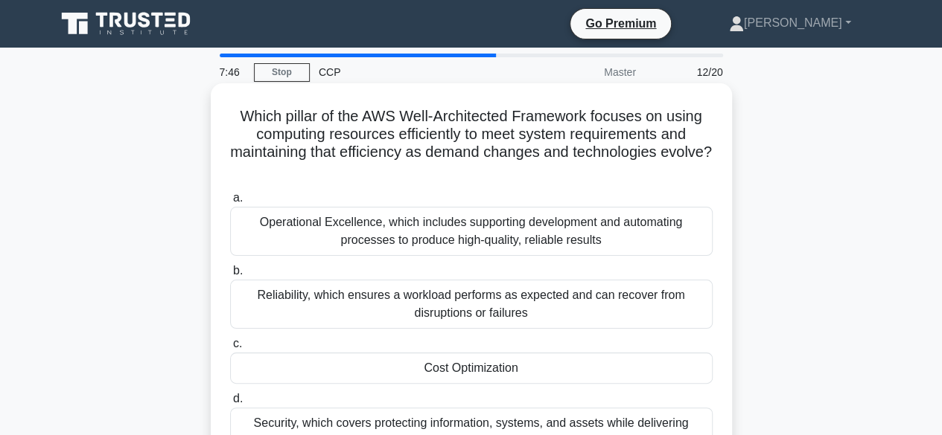
scroll to position [74, 0]
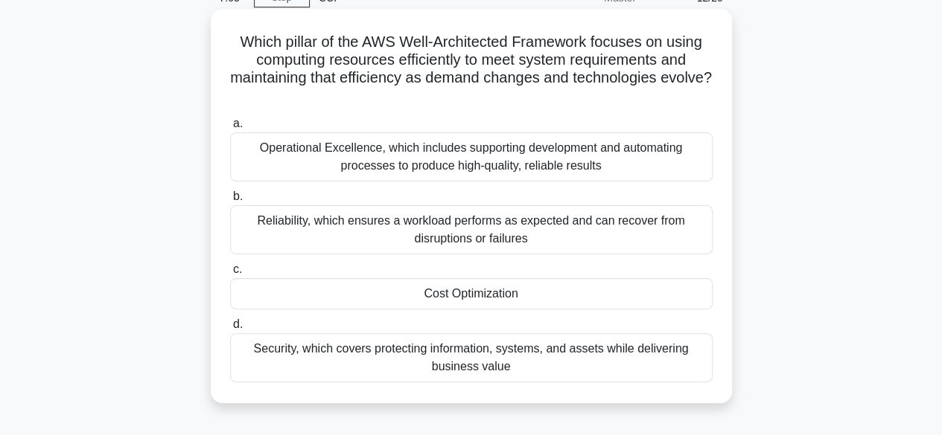
click at [444, 243] on div "Reliability, which ensures a workload performs as expected and can recover from…" at bounding box center [471, 229] width 482 height 49
click at [230, 202] on input "b. Reliability, which ensures a workload performs as expected and can recover f…" at bounding box center [230, 197] width 0 height 10
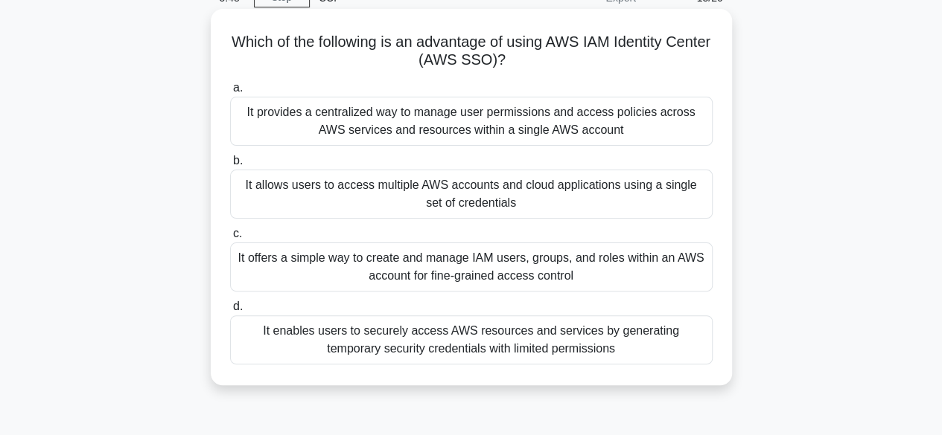
click at [657, 269] on div "It offers a simple way to create and manage IAM users, groups, and roles within…" at bounding box center [471, 267] width 482 height 49
click at [230, 239] on input "c. It offers a simple way to create and manage IAM users, groups, and roles wit…" at bounding box center [230, 234] width 0 height 10
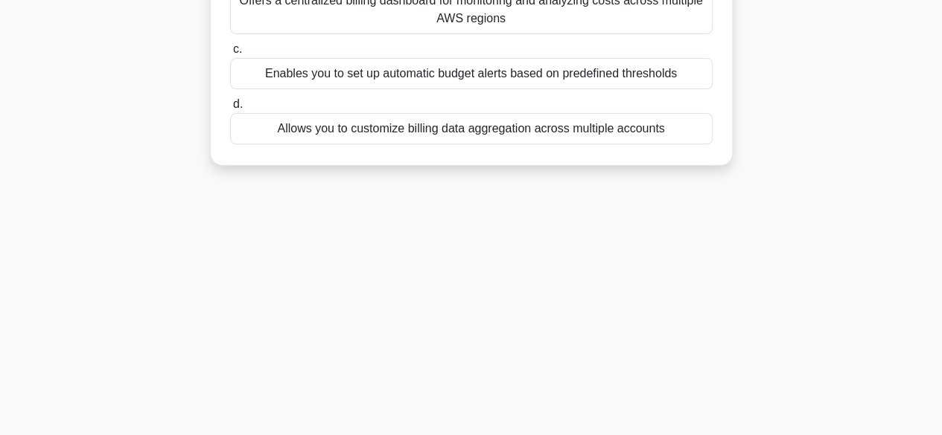
scroll to position [0, 0]
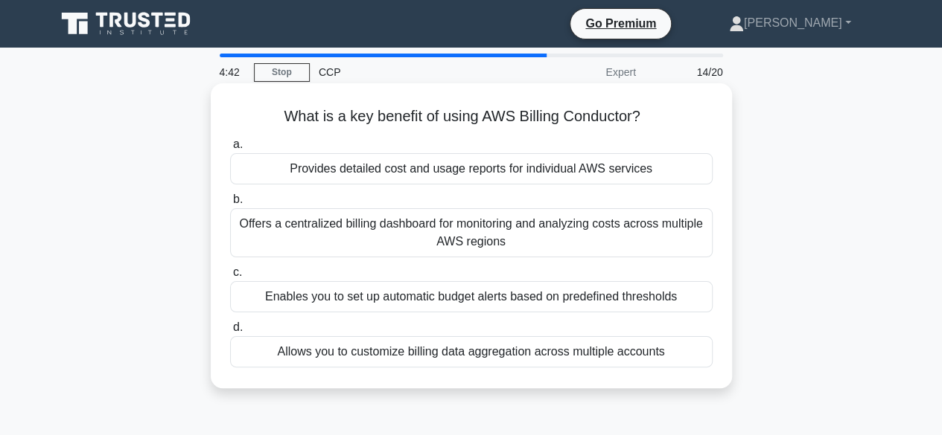
click at [457, 177] on div "Provides detailed cost and usage reports for individual AWS services" at bounding box center [471, 168] width 482 height 31
click at [230, 150] on input "a. Provides detailed cost and usage reports for individual AWS services" at bounding box center [230, 145] width 0 height 10
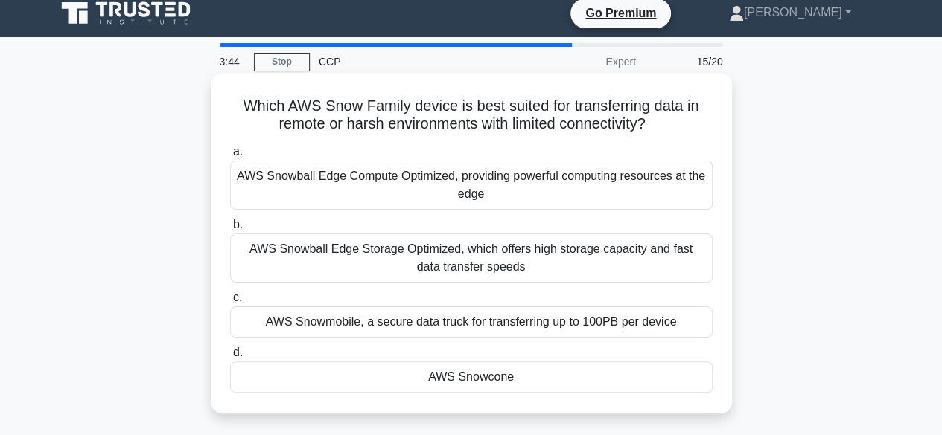
scroll to position [74, 0]
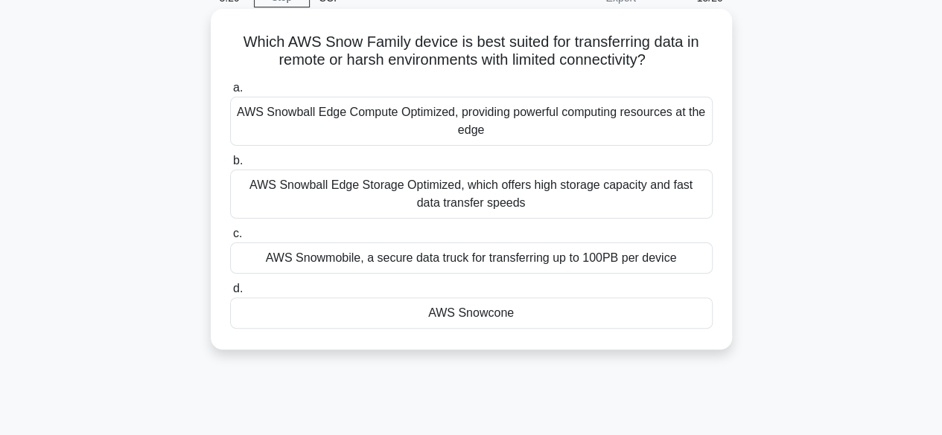
click at [322, 252] on div "AWS Snowmobile, a secure data truck for transferring up to 100PB per device" at bounding box center [471, 258] width 482 height 31
click at [230, 239] on input "c. AWS Snowmobile, a secure data truck for transferring up to 100PB per device" at bounding box center [230, 234] width 0 height 10
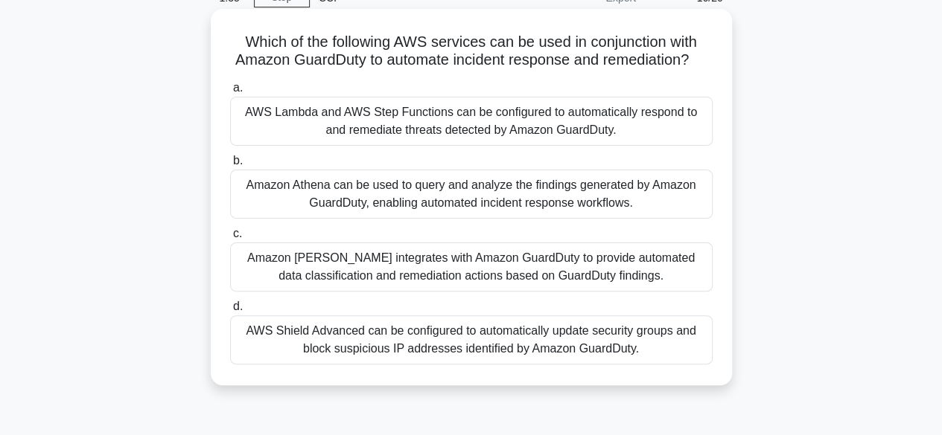
click at [407, 123] on div "AWS Lambda and AWS Step Functions can be configured to automatically respond to…" at bounding box center [471, 121] width 482 height 49
click at [230, 93] on input "a. AWS Lambda and AWS Step Functions can be configured to automatically respond…" at bounding box center [230, 88] width 0 height 10
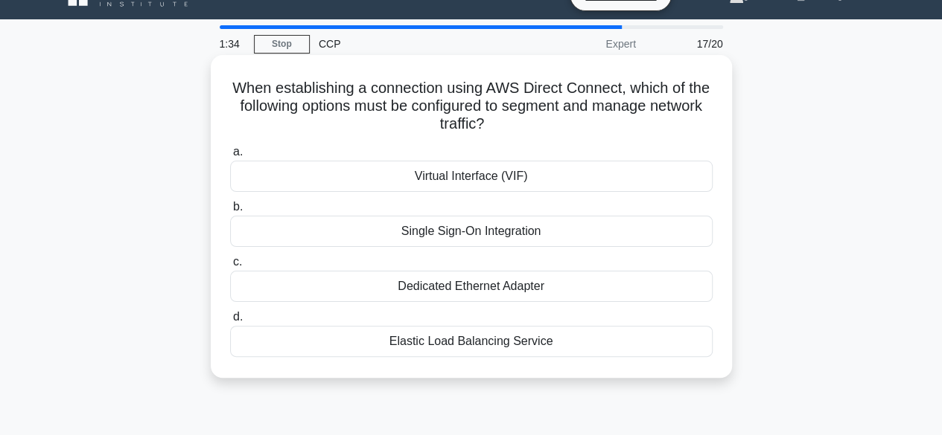
scroll to position [0, 0]
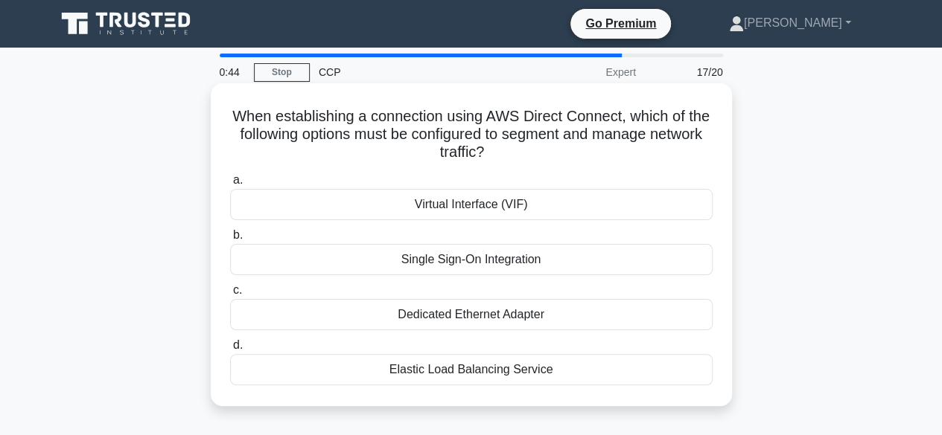
click at [516, 205] on div "Virtual Interface (VIF)" at bounding box center [471, 204] width 482 height 31
click at [230, 185] on input "a. Virtual Interface (VIF)" at bounding box center [230, 181] width 0 height 10
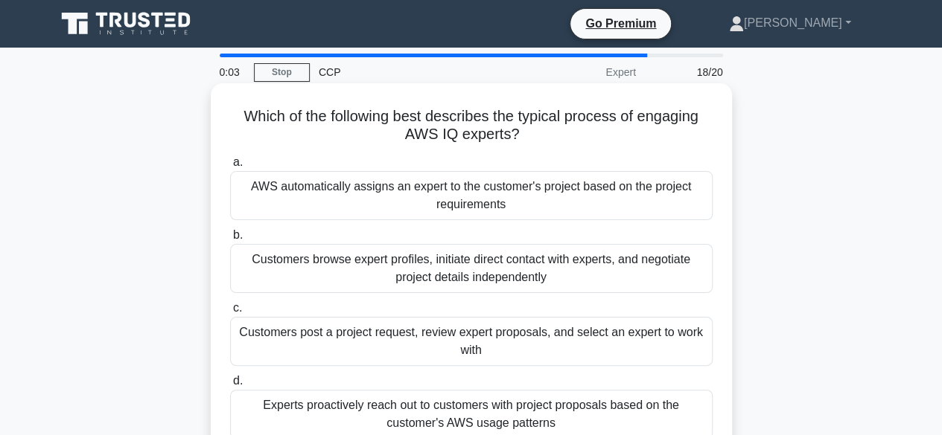
click at [536, 347] on div "Customers post a project request, review expert proposals, and select an expert…" at bounding box center [471, 341] width 482 height 49
click at [230, 313] on input "c. Customers post a project request, review expert proposals, and select an exp…" at bounding box center [230, 309] width 0 height 10
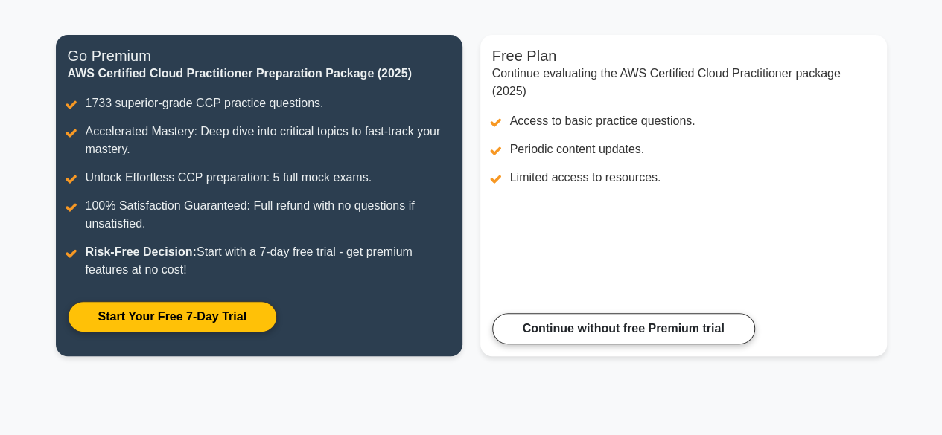
scroll to position [243, 0]
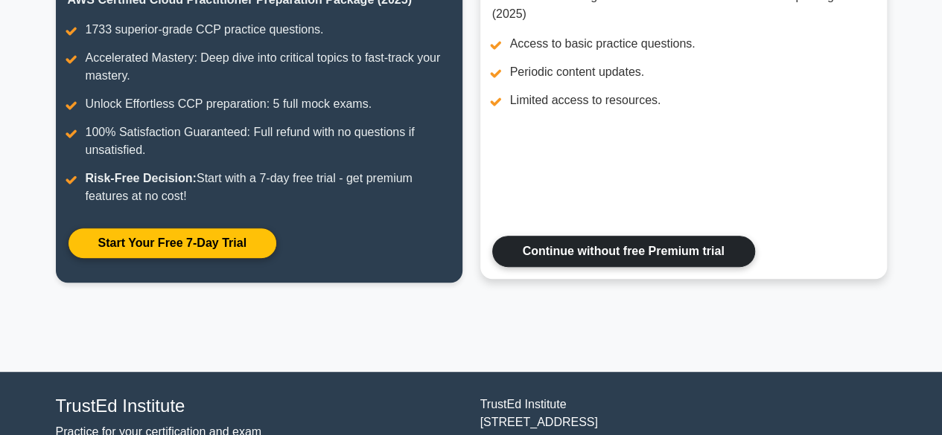
click at [665, 255] on link "Continue without free Premium trial" at bounding box center [623, 251] width 263 height 31
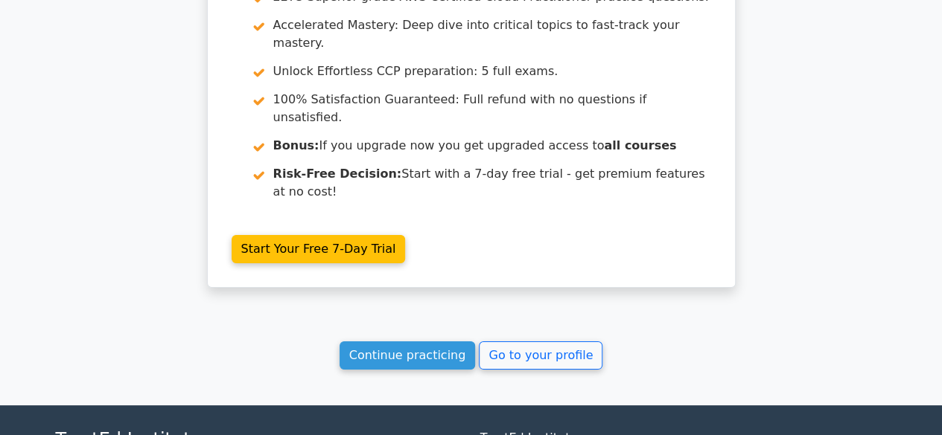
scroll to position [2748, 0]
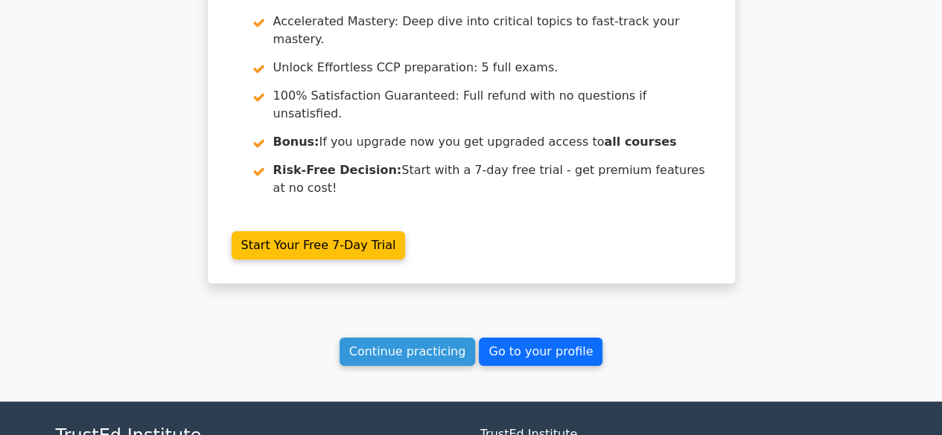
click at [502, 338] on link "Go to your profile" at bounding box center [541, 352] width 124 height 28
